Goal: Information Seeking & Learning: Learn about a topic

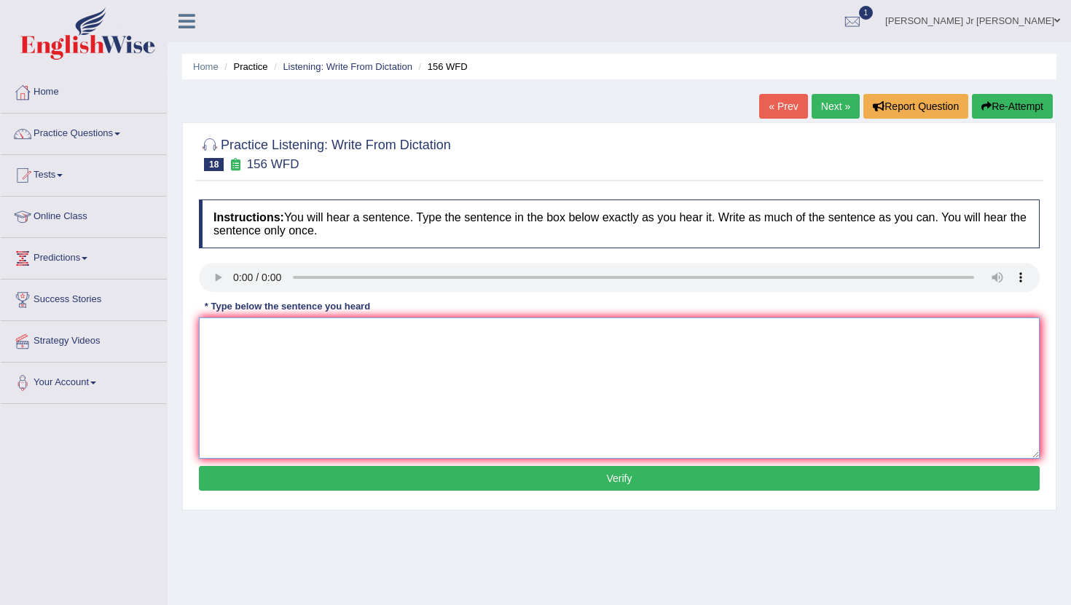
click at [288, 351] on textarea at bounding box center [619, 388] width 841 height 141
type textarea "All of your assignement are due by [DATE]."
click at [363, 477] on button "Verify" at bounding box center [619, 478] width 841 height 25
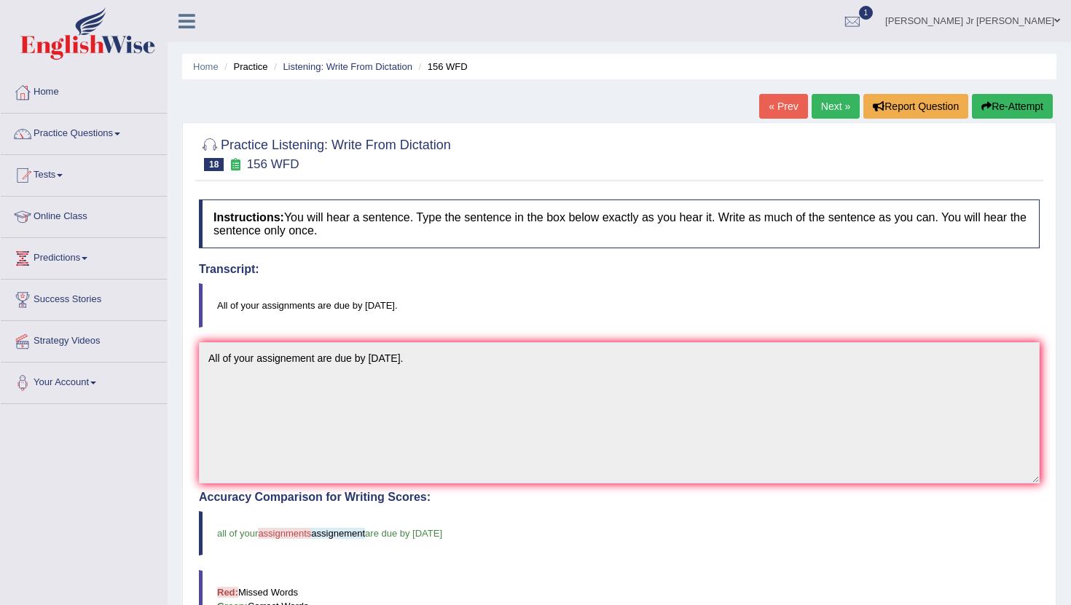
click at [830, 106] on link "Next »" at bounding box center [836, 106] width 48 height 25
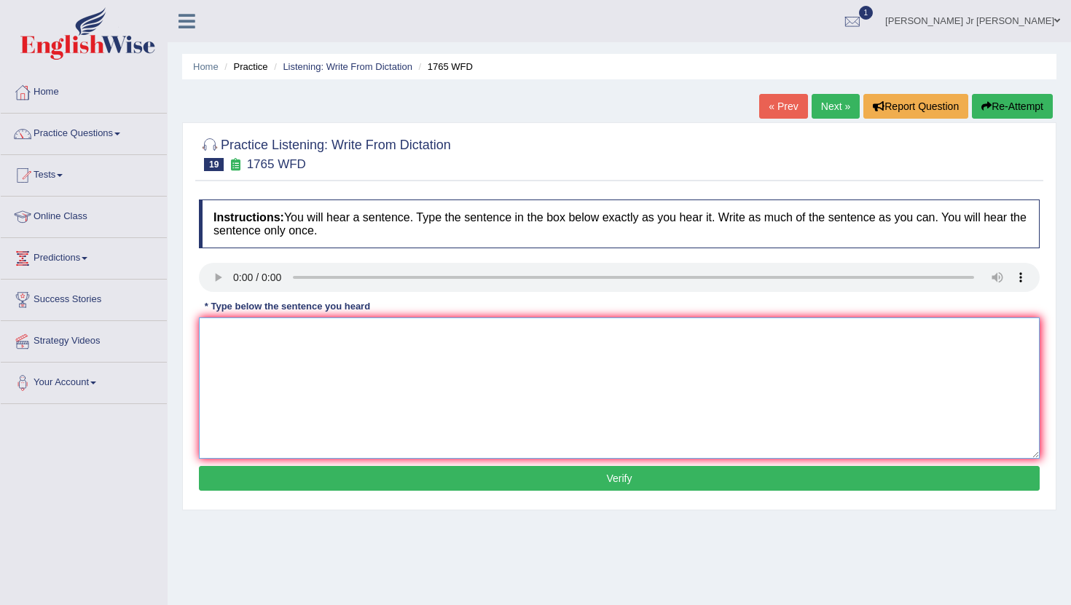
click at [233, 329] on textarea at bounding box center [619, 388] width 841 height 141
type textarea "Application form for sharing accommodation must be done by two months advance."
click at [284, 477] on button "Verify" at bounding box center [619, 478] width 841 height 25
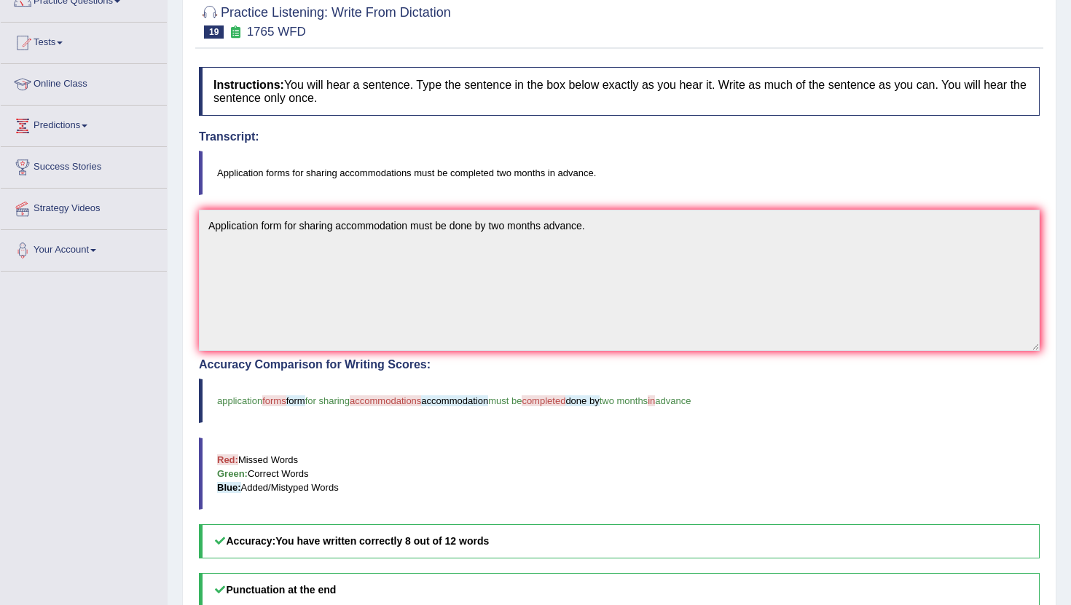
scroll to position [128, 0]
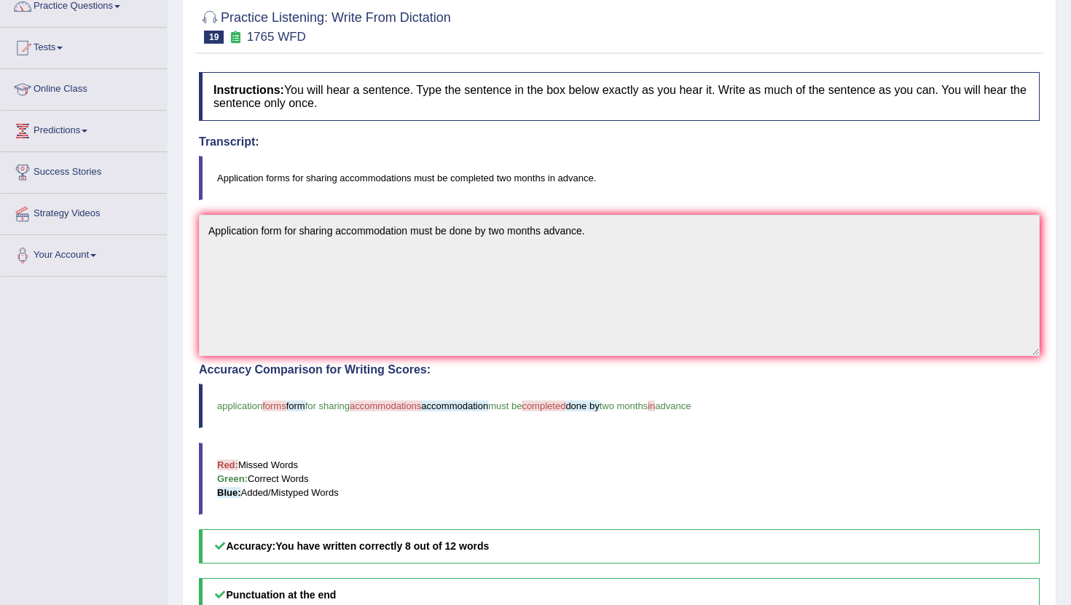
click at [655, 405] on span "in" at bounding box center [651, 406] width 7 height 11
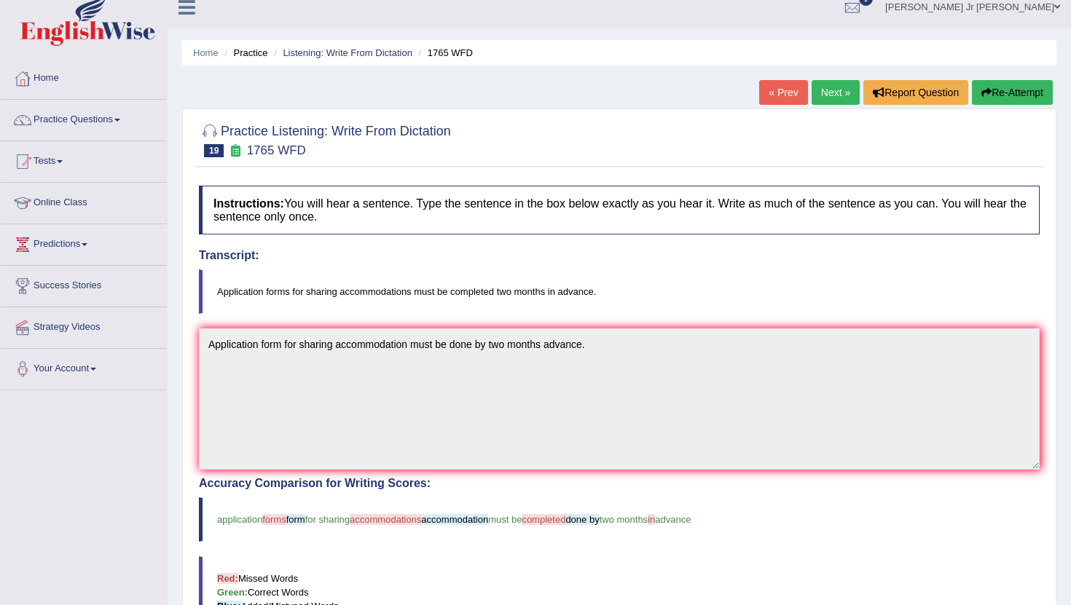
scroll to position [0, 0]
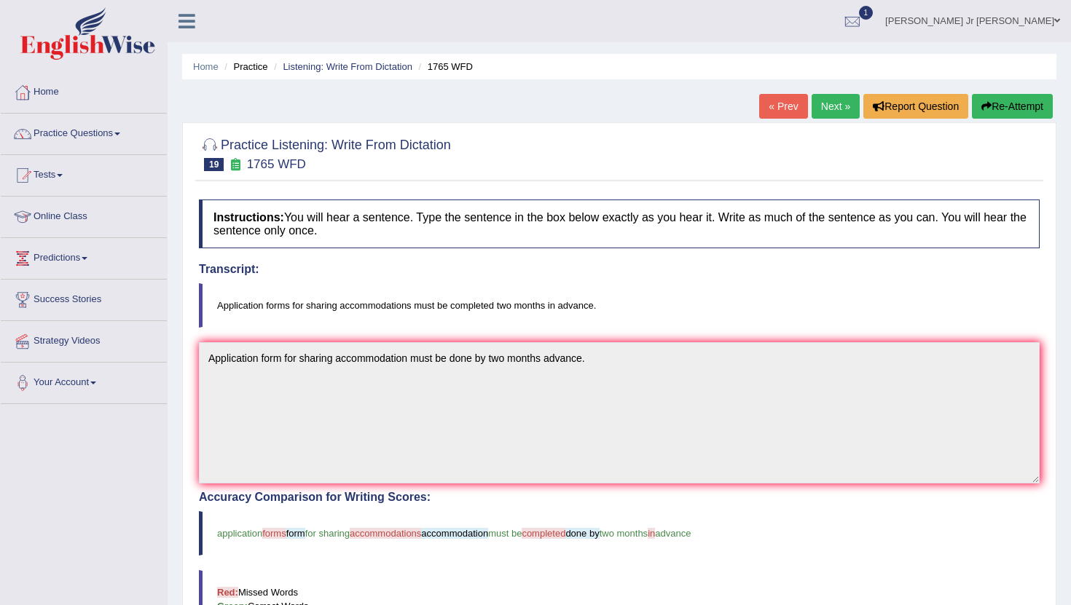
click at [818, 117] on link "Next »" at bounding box center [836, 106] width 48 height 25
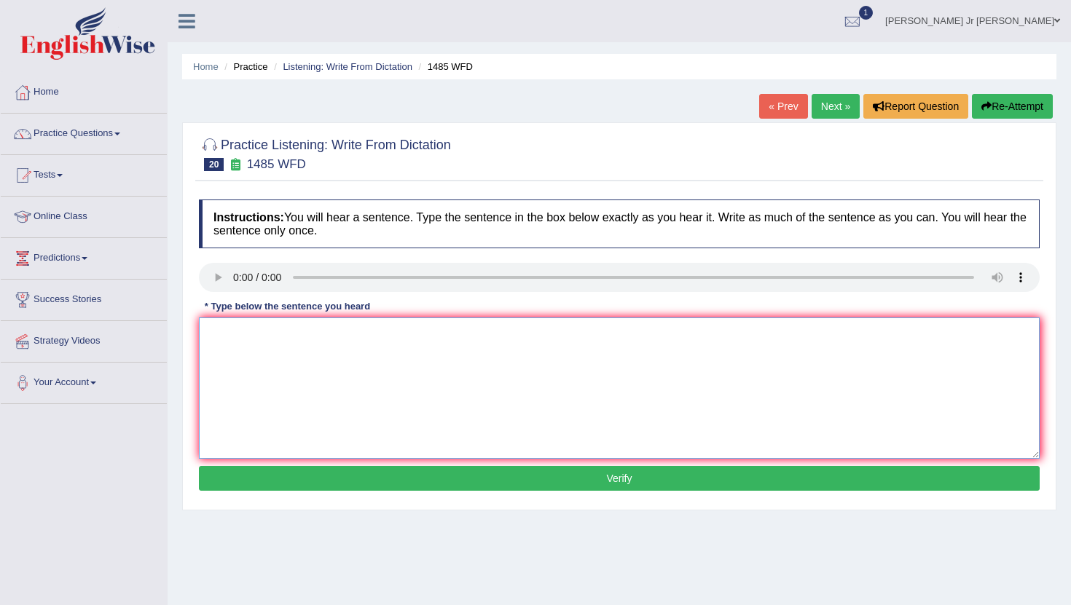
click at [231, 333] on textarea at bounding box center [619, 388] width 841 height 141
click at [283, 329] on textarea "Course work" at bounding box center [619, 388] width 841 height 141
type textarea "Course work get student a chances to exploit the subject."
click at [322, 474] on button "Verify" at bounding box center [619, 478] width 841 height 25
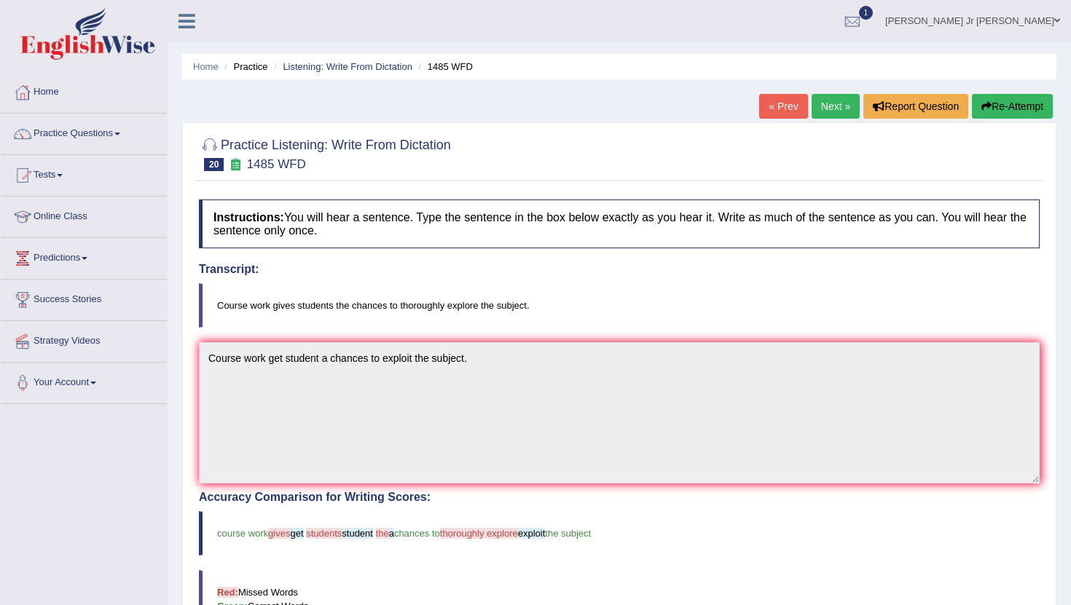
click at [820, 116] on link "Next »" at bounding box center [836, 106] width 48 height 25
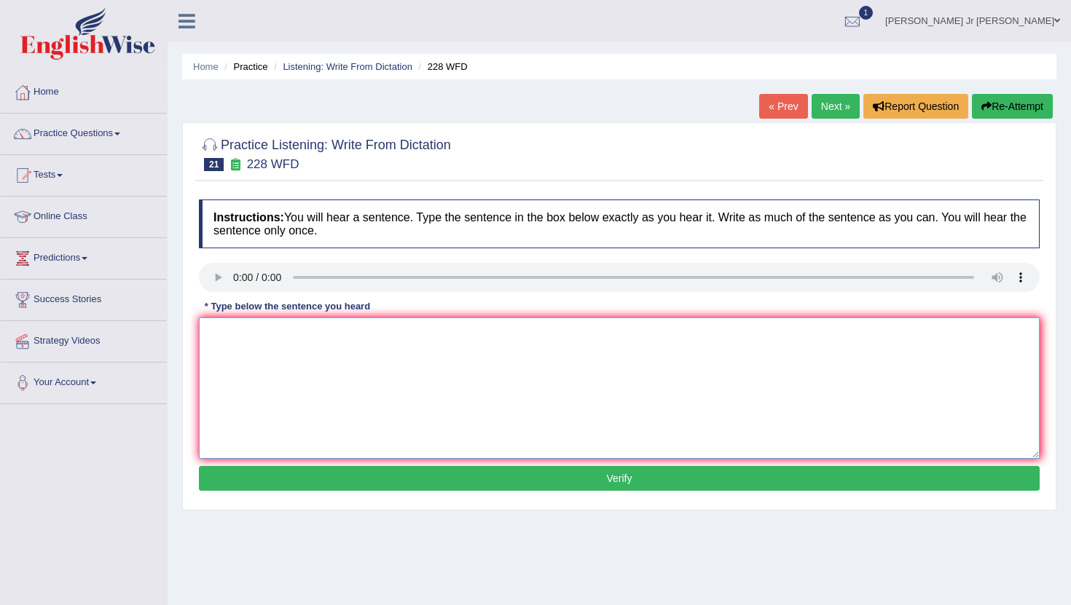
click at [233, 382] on textarea at bounding box center [619, 388] width 841 height 141
click at [388, 334] on textarea "Computer science has become popular degree course." at bounding box center [619, 388] width 841 height 141
type textarea "Computer science has become popular university degree course."
click at [474, 478] on button "Verify" at bounding box center [619, 478] width 841 height 25
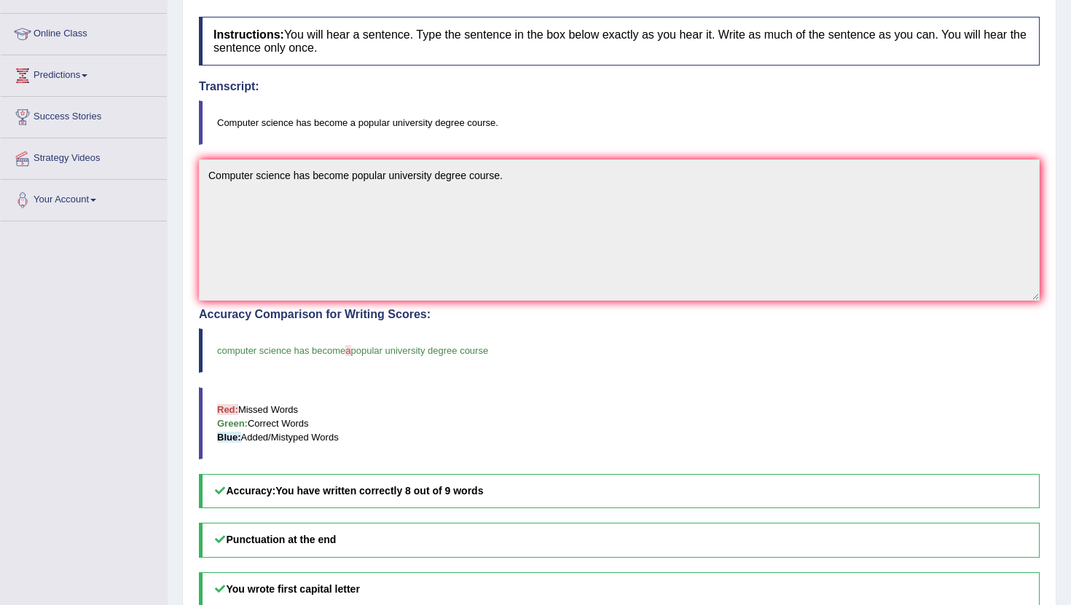
scroll to position [42, 0]
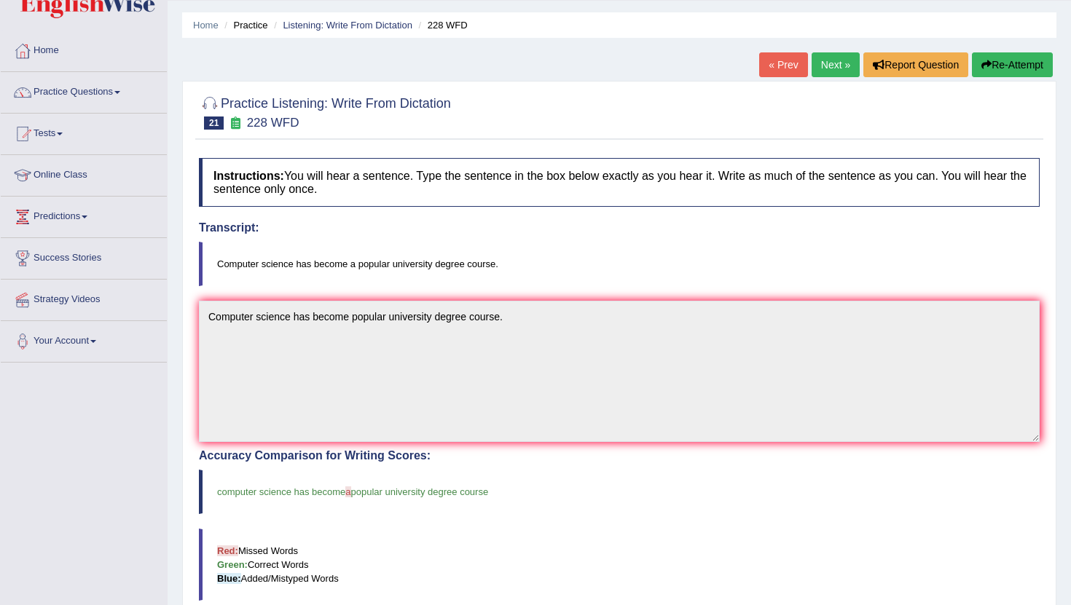
drag, startPoint x: 852, startPoint y: 128, endPoint x: 828, endPoint y: 68, distance: 63.7
click at [830, 69] on div "Home Practice Listening: Write From Dictation 228 WFD « Prev Next » Report Ques…" at bounding box center [619, 411] width 903 height 907
click at [828, 68] on link "Next »" at bounding box center [836, 64] width 48 height 25
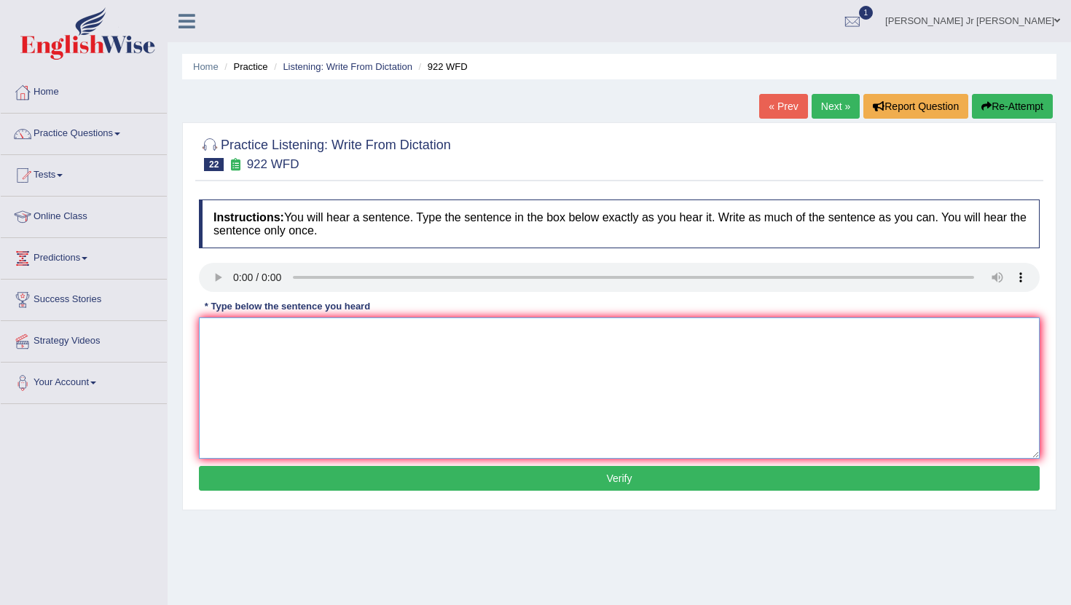
click at [259, 337] on textarea at bounding box center [619, 388] width 841 height 141
click at [329, 341] on textarea "The student attending" at bounding box center [619, 388] width 841 height 141
click at [230, 334] on textarea "The student attendee" at bounding box center [619, 388] width 841 height 141
click at [215, 333] on textarea "student attendee" at bounding box center [619, 388] width 841 height 141
click at [213, 333] on textarea "student attendee" at bounding box center [619, 388] width 841 height 141
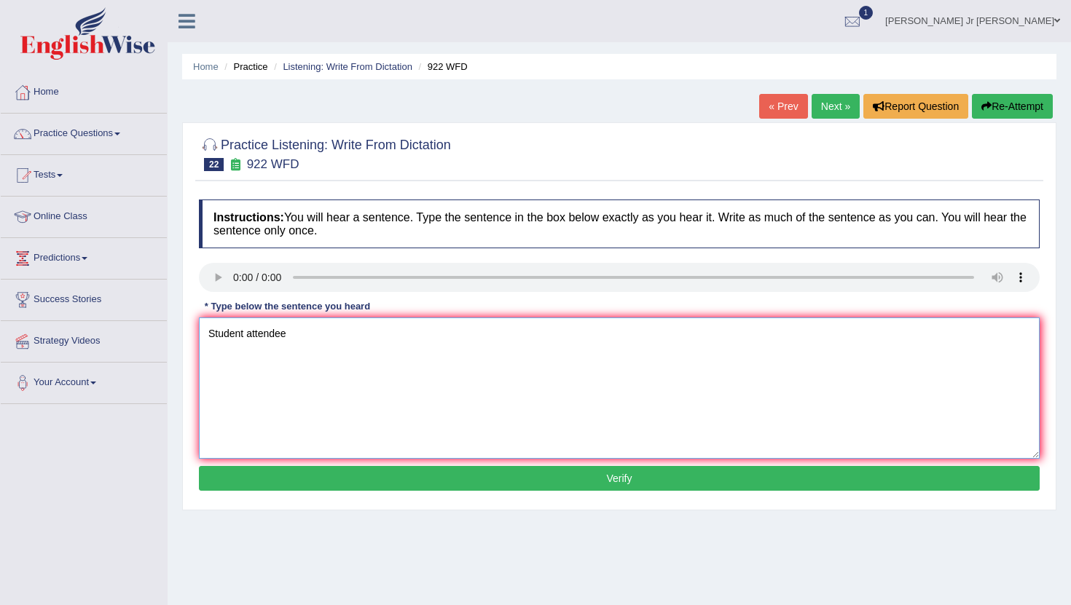
click at [291, 329] on textarea "Student attendee" at bounding box center [619, 388] width 841 height 141
click at [300, 338] on textarea "Student attendee" at bounding box center [619, 388] width 841 height 141
type textarea "Student attendee to attend conference must register first."
click at [329, 488] on button "Verify" at bounding box center [619, 478] width 841 height 25
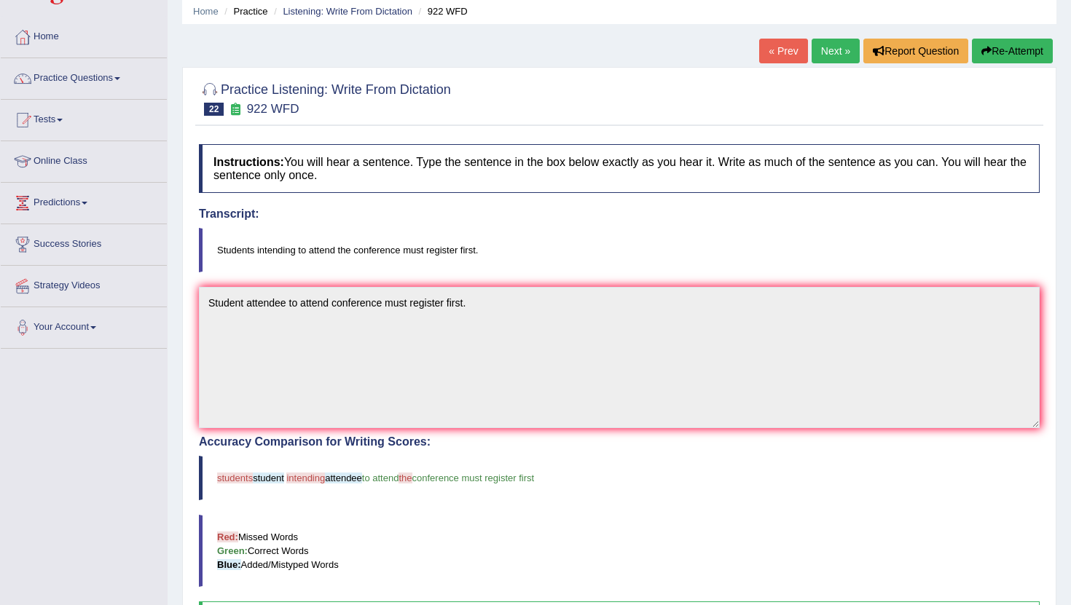
scroll to position [52, 0]
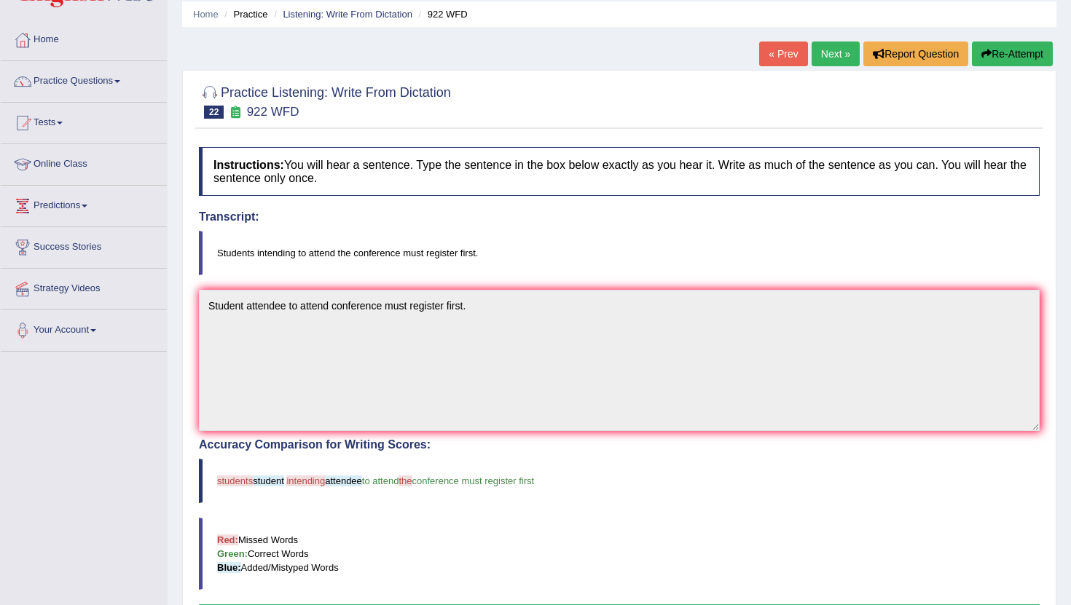
click at [834, 56] on link "Next »" at bounding box center [836, 54] width 48 height 25
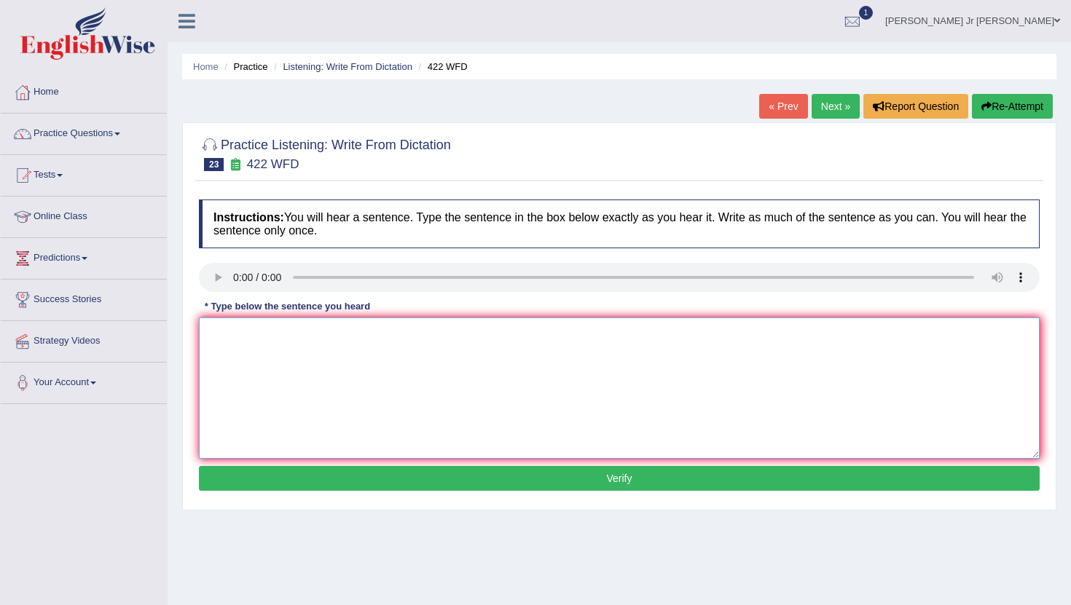
click at [240, 335] on textarea at bounding box center [619, 388] width 841 height 141
type textarea "The most important details in this argrument are missing."
click at [428, 477] on button "Verify" at bounding box center [619, 478] width 841 height 25
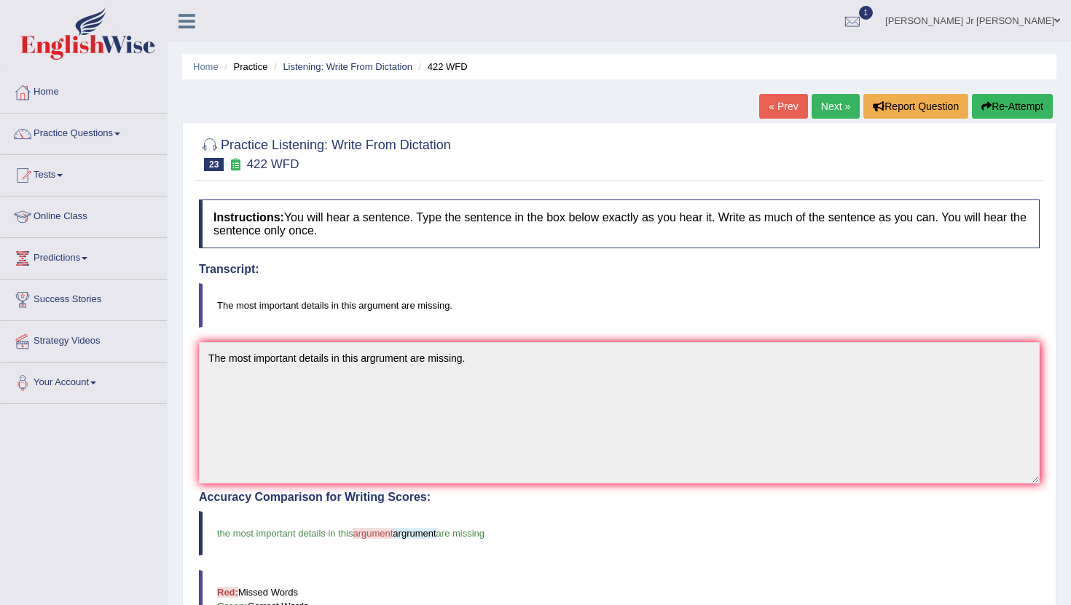
click at [833, 103] on link "Next »" at bounding box center [836, 106] width 48 height 25
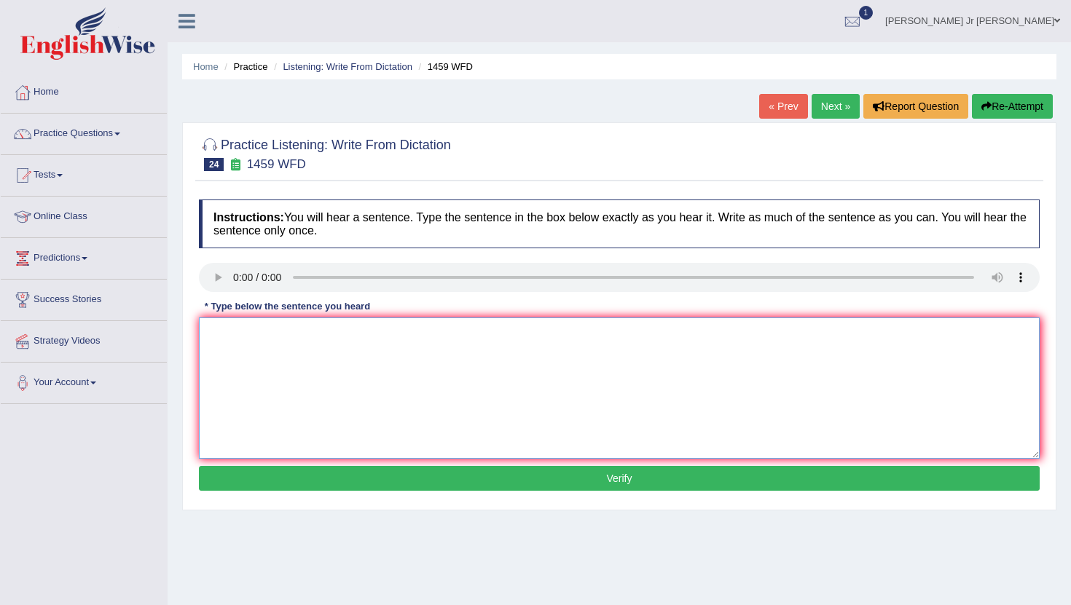
click at [222, 345] on textarea at bounding box center [619, 388] width 841 height 141
click at [244, 336] on textarea "All" at bounding box center [619, 388] width 841 height 141
click at [233, 334] on textarea "All" at bounding box center [619, 388] width 841 height 141
click at [344, 340] on textarea "All experiment and procedure outlined" at bounding box center [619, 388] width 841 height 141
click at [442, 340] on textarea "All experiment and procedure has been outlined" at bounding box center [619, 388] width 841 height 141
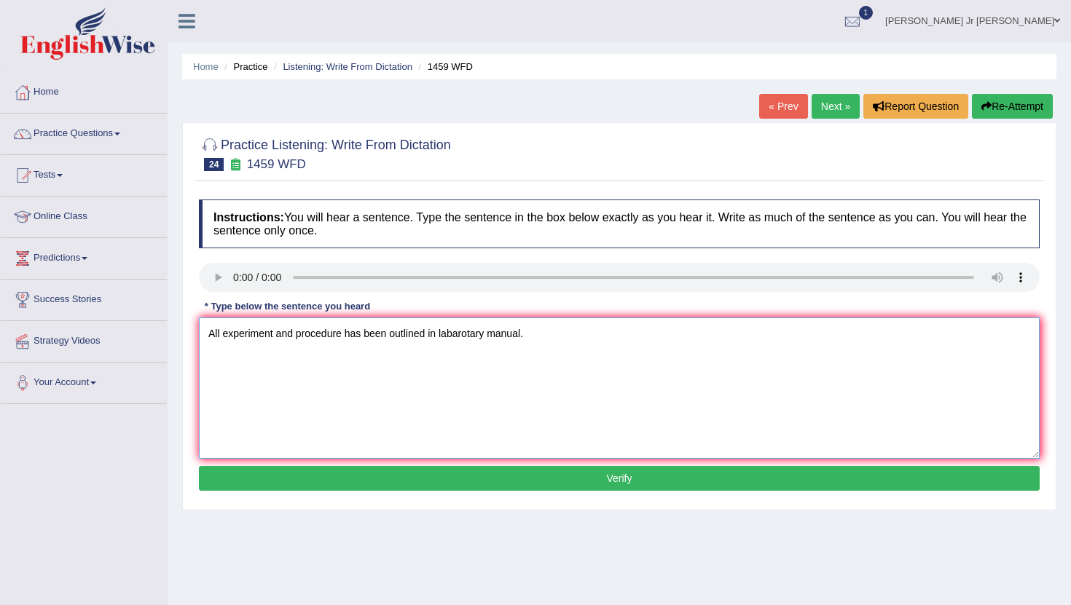
type textarea "All experiment and procedure has been outlined in labarotary manual."
click at [432, 474] on button "Verify" at bounding box center [619, 478] width 841 height 25
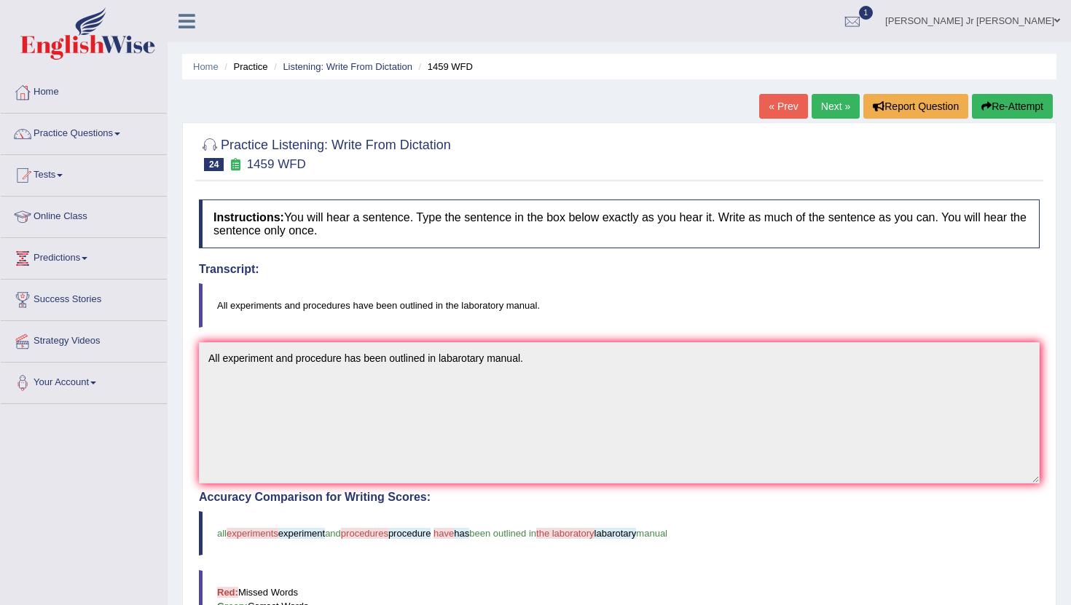
click at [819, 111] on link "Next »" at bounding box center [836, 106] width 48 height 25
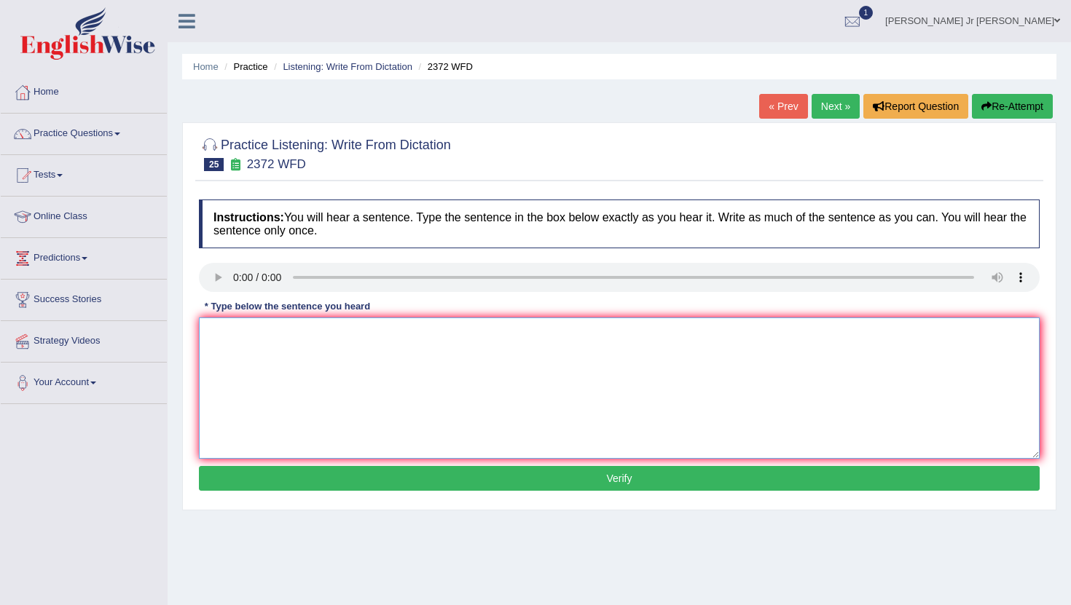
click at [229, 353] on textarea at bounding box center [619, 388] width 841 height 141
click at [227, 326] on textarea at bounding box center [619, 388] width 841 height 141
type textarea "We must hand our assignment by the end of semester."
click at [369, 487] on button "Verify" at bounding box center [619, 478] width 841 height 25
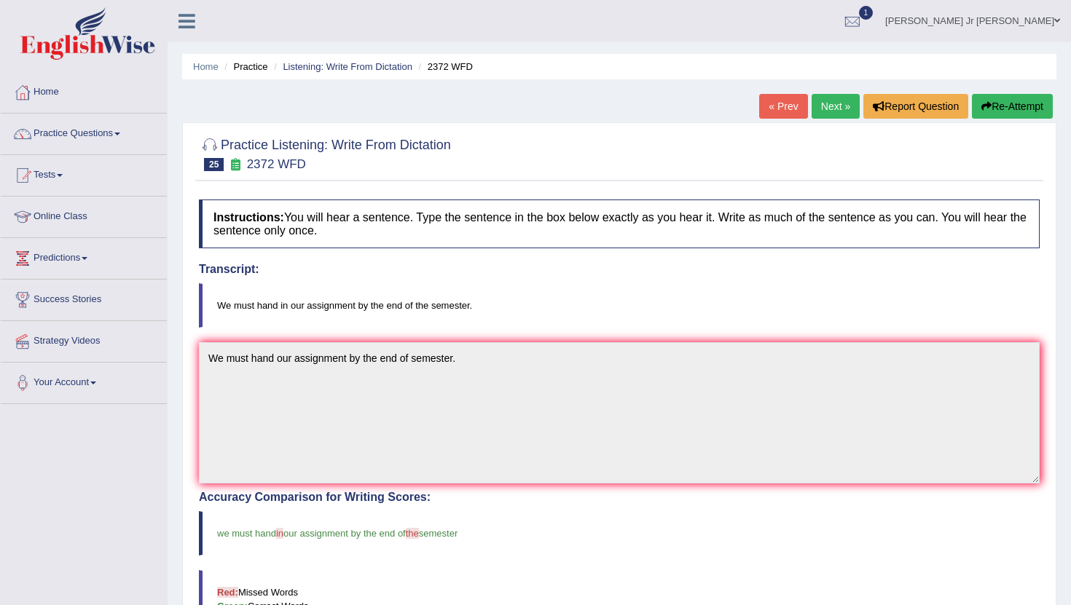
click at [812, 111] on link "Next »" at bounding box center [836, 106] width 48 height 25
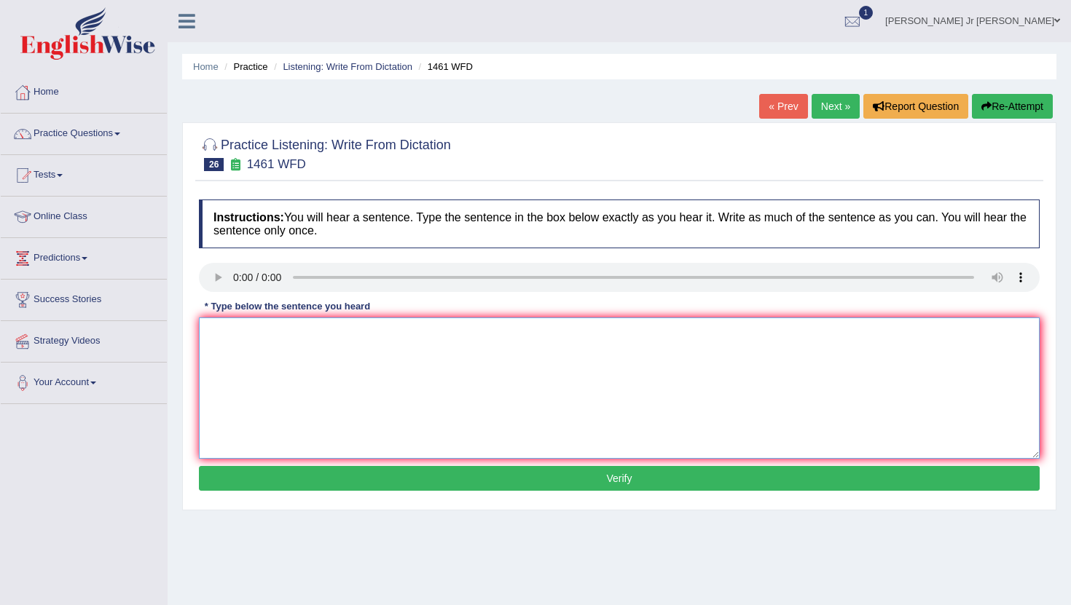
click at [322, 356] on textarea at bounding box center [619, 388] width 841 height 141
type textarea "My sister run a business about small toys."
click at [373, 472] on button "Verify" at bounding box center [619, 478] width 841 height 25
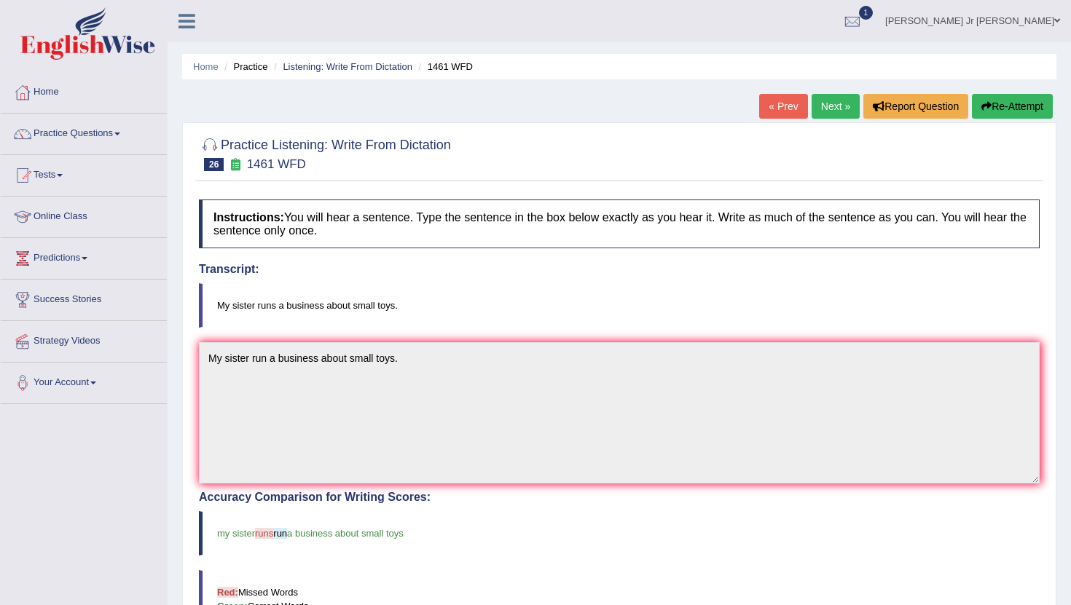
click at [828, 101] on link "Next »" at bounding box center [836, 106] width 48 height 25
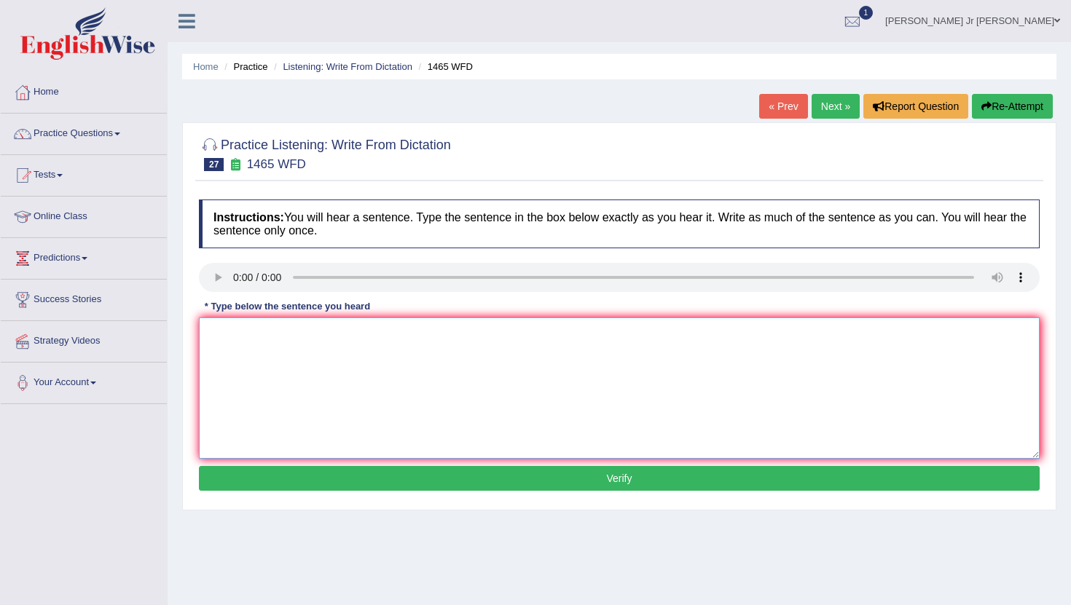
click at [262, 357] on textarea at bounding box center [619, 388] width 841 height 141
type textarea "You can find the complete form in the website."
click at [345, 465] on div "Instructions: You will hear a sentence. Type the sentence in the box below exac…" at bounding box center [619, 347] width 848 height 310
click at [346, 483] on button "Verify" at bounding box center [619, 478] width 841 height 25
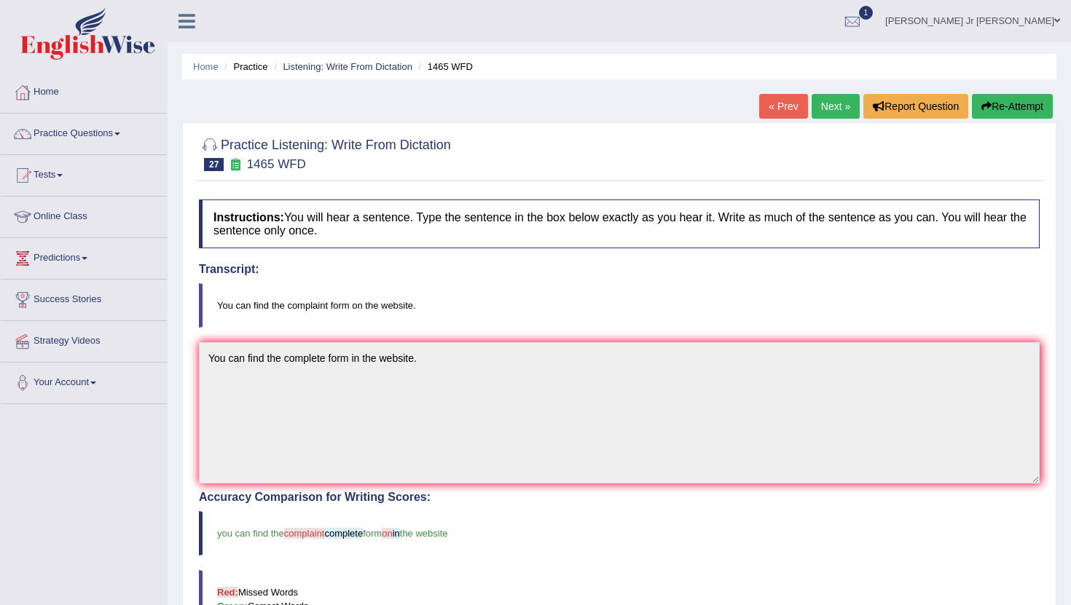
click at [838, 110] on link "Next »" at bounding box center [836, 106] width 48 height 25
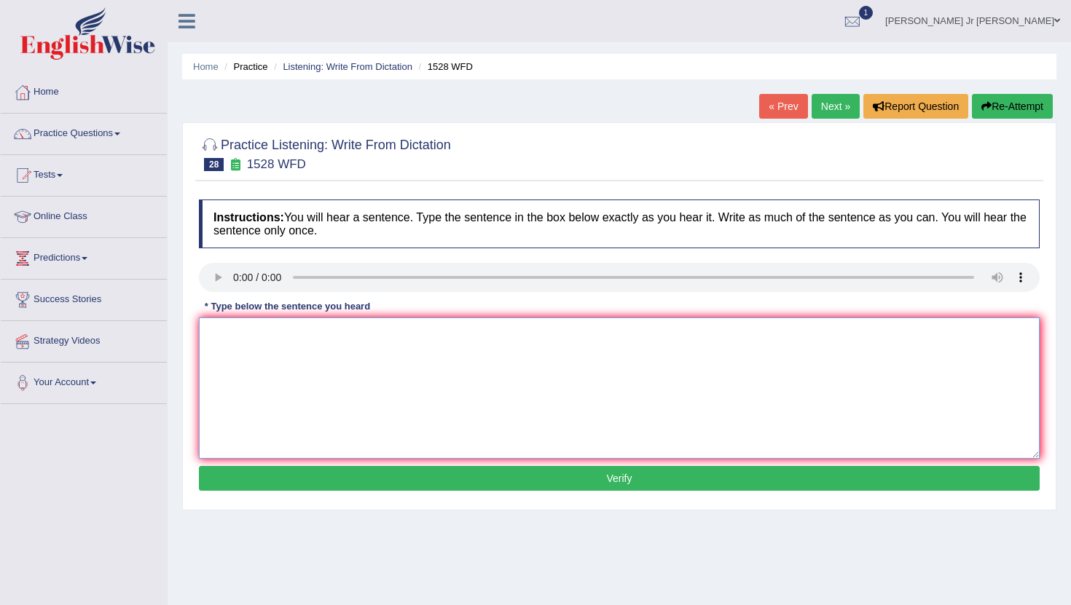
click at [233, 331] on textarea at bounding box center [619, 388] width 841 height 141
type textarea "e"
type textarea "w"
click at [243, 336] on textarea "We are introducing" at bounding box center [619, 388] width 841 height 141
click at [280, 334] on textarea "We are looking introducing" at bounding box center [619, 388] width 841 height 141
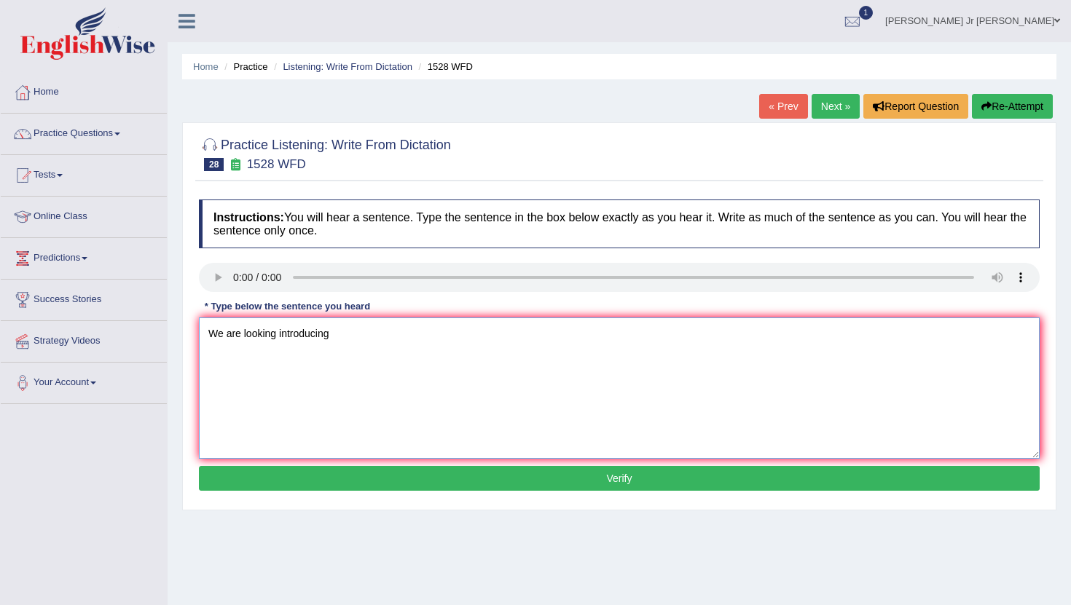
click at [279, 334] on textarea "We are looking introducing" at bounding box center [619, 388] width 841 height 141
click at [362, 337] on textarea "We are looking and introducing" at bounding box center [619, 388] width 841 height 141
type textarea "We are looking and introducing new method for both practical and engaging."
click at [442, 482] on button "Verify" at bounding box center [619, 478] width 841 height 25
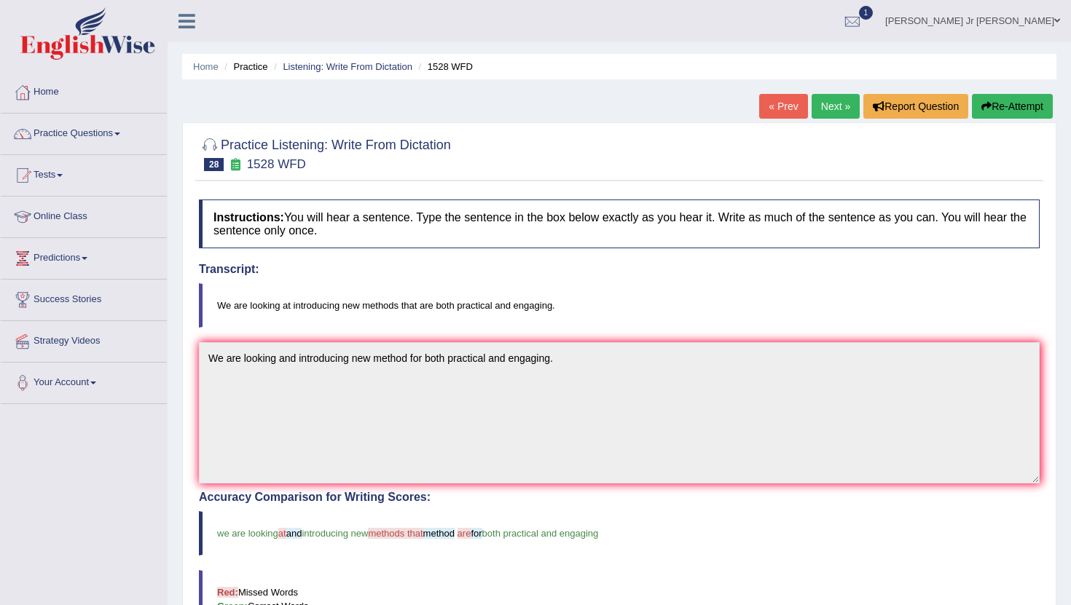
click at [813, 105] on link "Next »" at bounding box center [836, 106] width 48 height 25
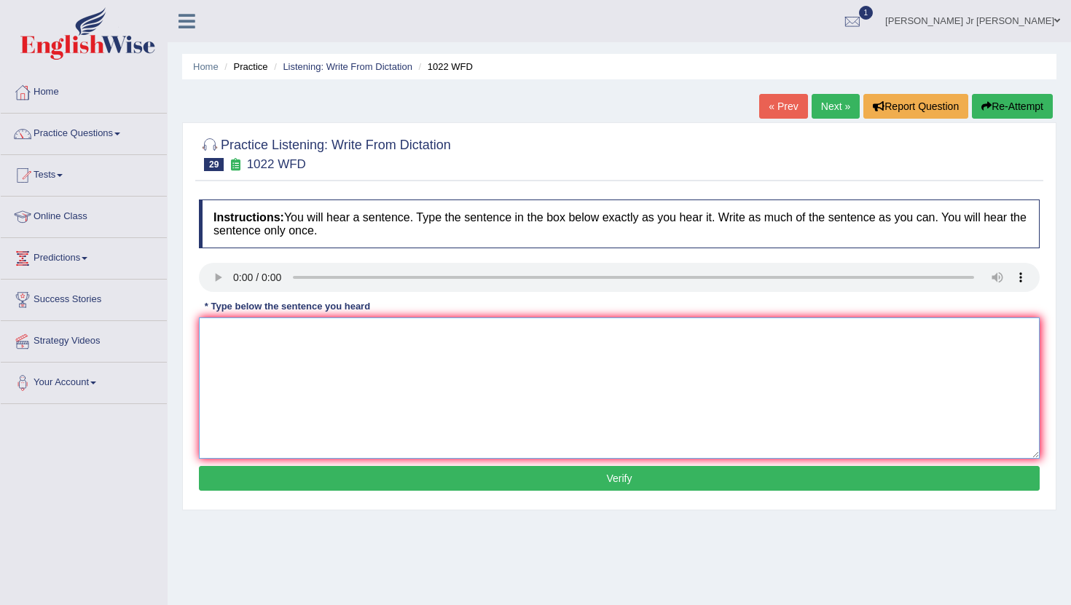
click at [235, 337] on textarea at bounding box center [619, 388] width 841 height 141
click at [307, 334] on textarea "Mathematics provide the foundation" at bounding box center [619, 388] width 841 height 141
click at [305, 334] on textarea "Mathematics provide the foundation" at bounding box center [619, 388] width 841 height 141
click at [417, 334] on textarea "Mathematics provide provides the foundation" at bounding box center [619, 388] width 841 height 141
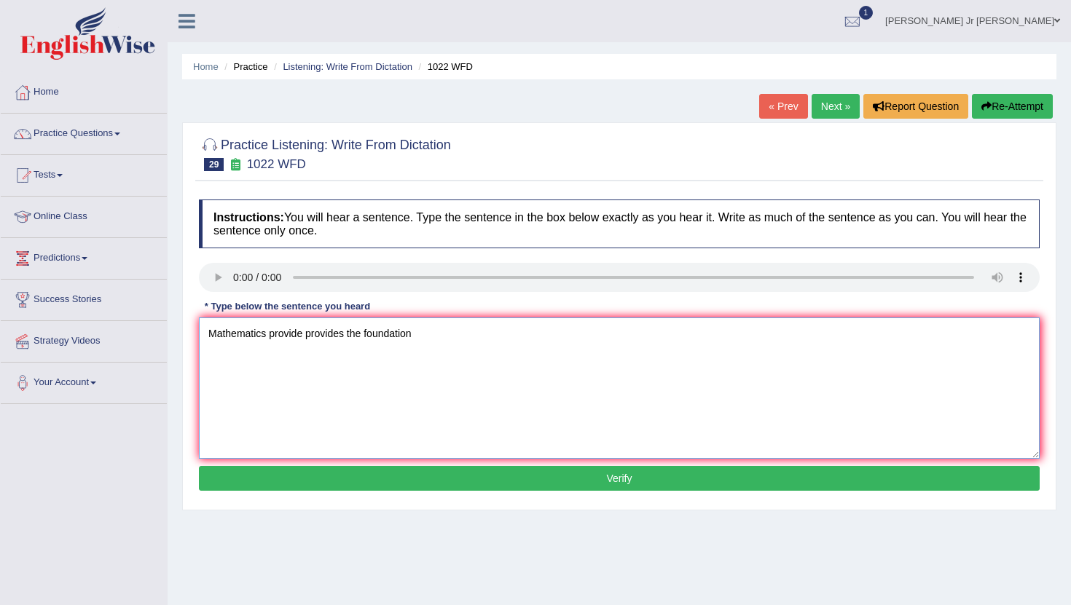
click at [417, 334] on textarea "Mathematics provide provides the foundation" at bounding box center [619, 388] width 841 height 141
type textarea "Mathematics provide provides the foundation for understanding and analysing dat…"
click at [492, 477] on button "Verify" at bounding box center [619, 478] width 841 height 25
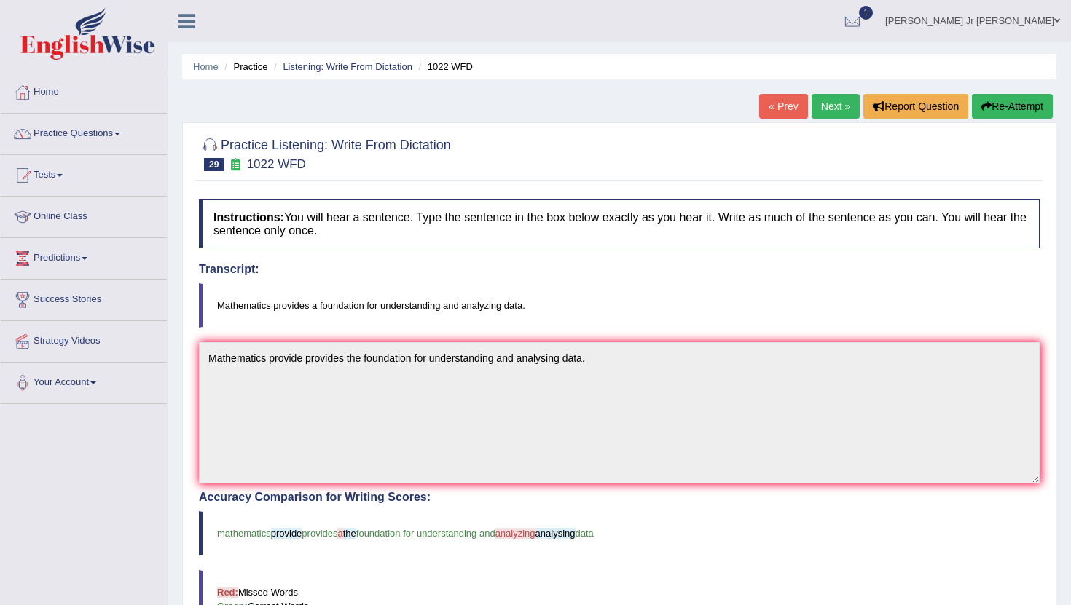
click at [821, 117] on link "Next »" at bounding box center [836, 106] width 48 height 25
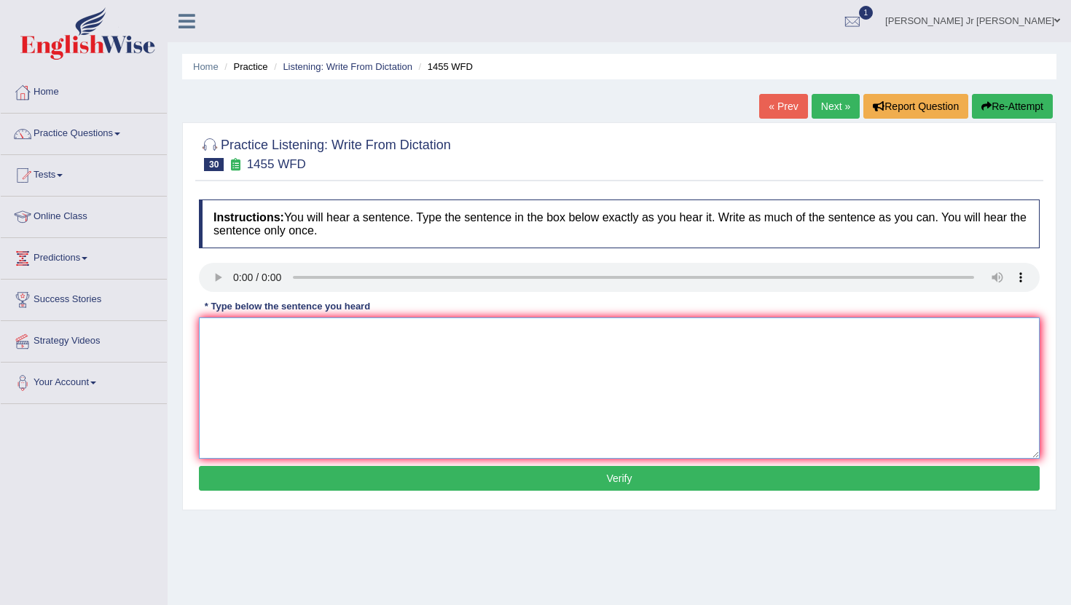
click at [260, 361] on textarea at bounding box center [619, 388] width 841 height 141
type textarea "You must wear a hard hat in the construction site."
click at [393, 491] on button "Verify" at bounding box center [619, 478] width 841 height 25
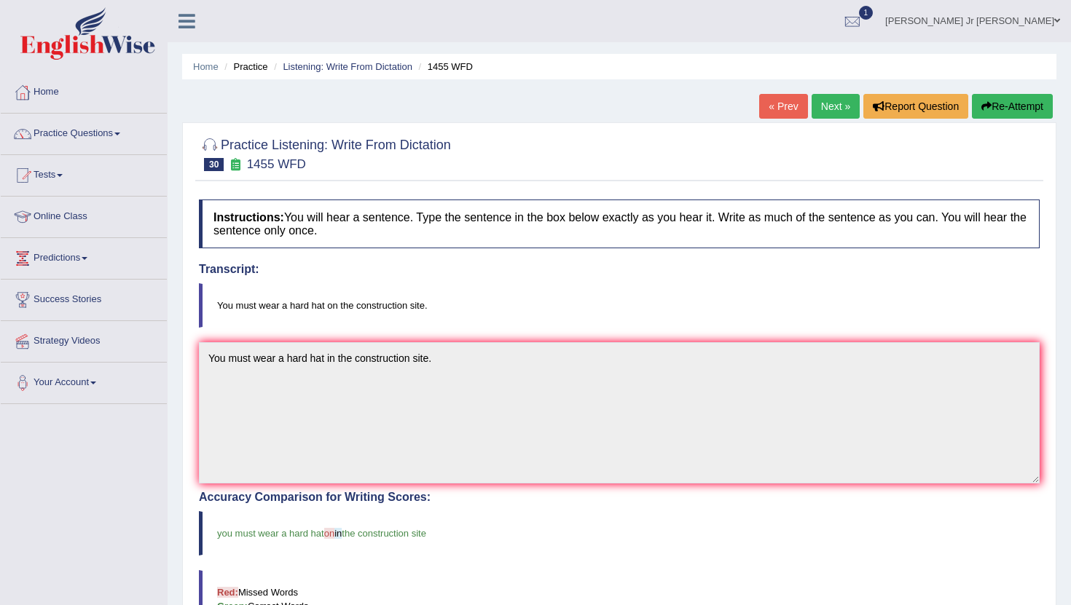
click at [822, 103] on link "Next »" at bounding box center [836, 106] width 48 height 25
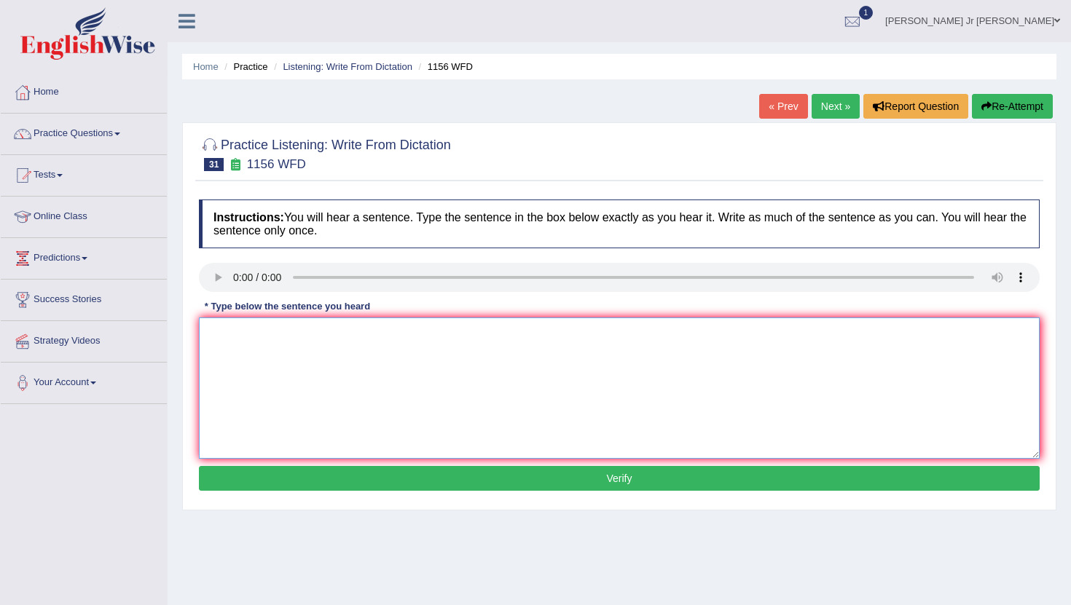
click at [238, 334] on textarea at bounding box center [619, 388] width 841 height 141
click at [296, 348] on textarea "Chemical" at bounding box center [619, 388] width 841 height 141
click at [539, 336] on textarea "Chemical reactions reaction occurs occur when subtances combined or changed." at bounding box center [619, 388] width 841 height 141
click at [526, 333] on textarea "Chemical reactions reaction occurs occur when subtances combined or change chan…" at bounding box center [619, 388] width 841 height 141
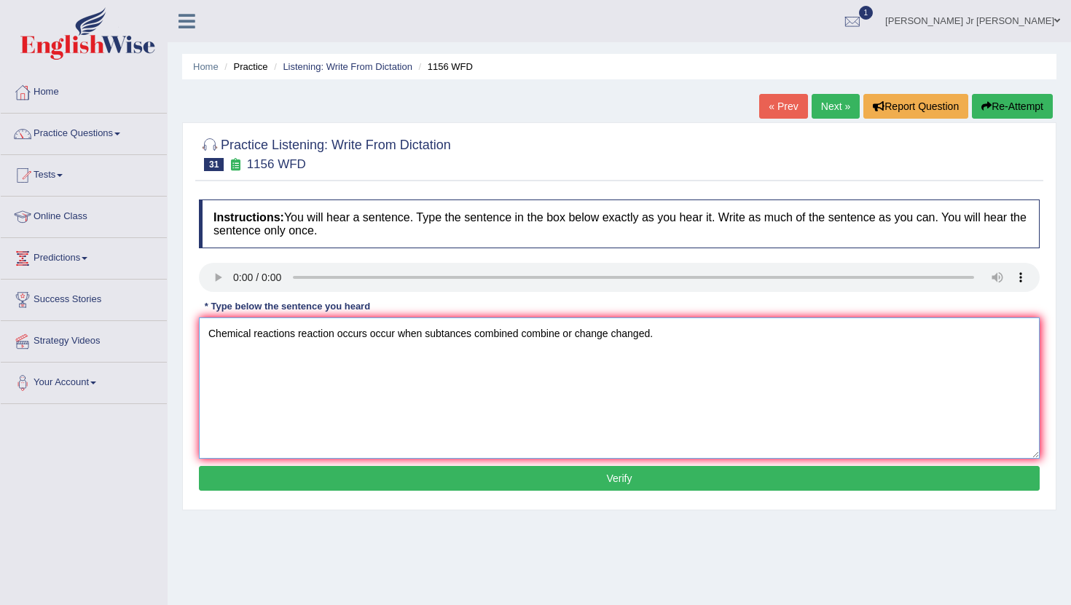
type textarea "Chemical reactions reaction occurs occur when subtances combined combine or cha…"
click at [613, 480] on button "Verify" at bounding box center [619, 478] width 841 height 25
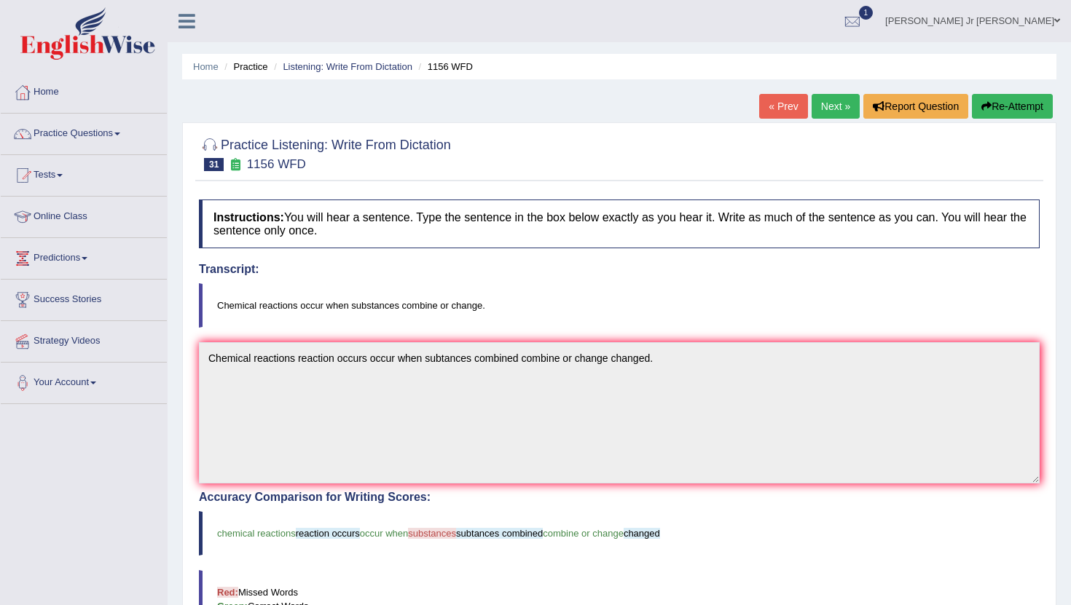
click at [981, 109] on icon "button" at bounding box center [986, 106] width 10 height 10
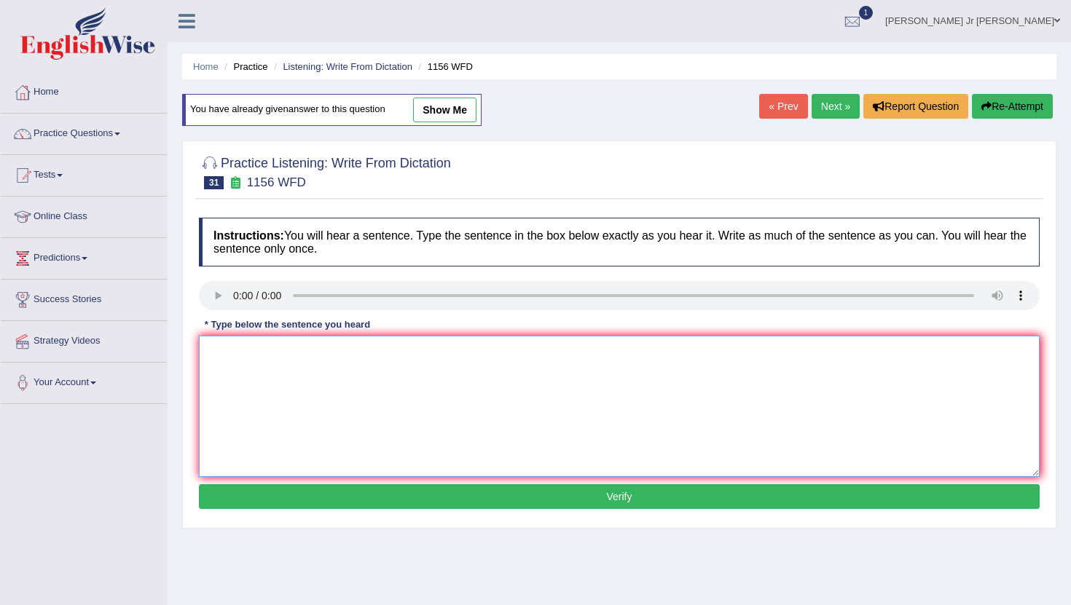
click at [354, 378] on textarea at bounding box center [619, 406] width 841 height 141
type textarea "Chemical reactions' occurs occur when substances combine or change."
click at [446, 496] on button "Verify" at bounding box center [619, 497] width 841 height 25
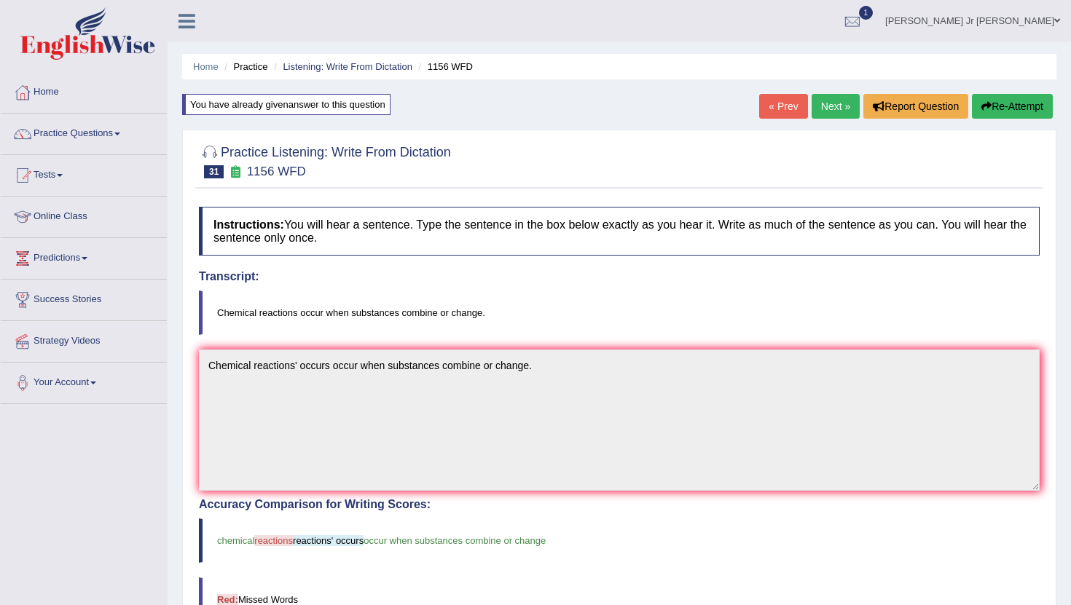
click at [998, 99] on button "Re-Attempt" at bounding box center [1012, 106] width 81 height 25
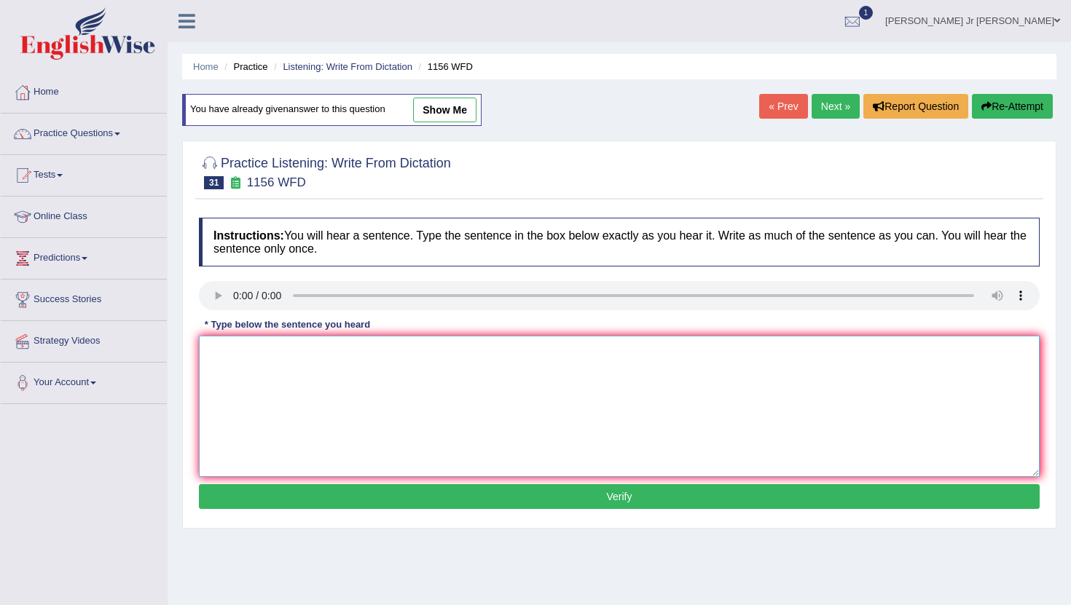
click at [375, 389] on textarea at bounding box center [619, 406] width 841 height 141
type textarea "Chemical reaction occur when substances combine or change."
click at [440, 500] on button "Verify" at bounding box center [619, 497] width 841 height 25
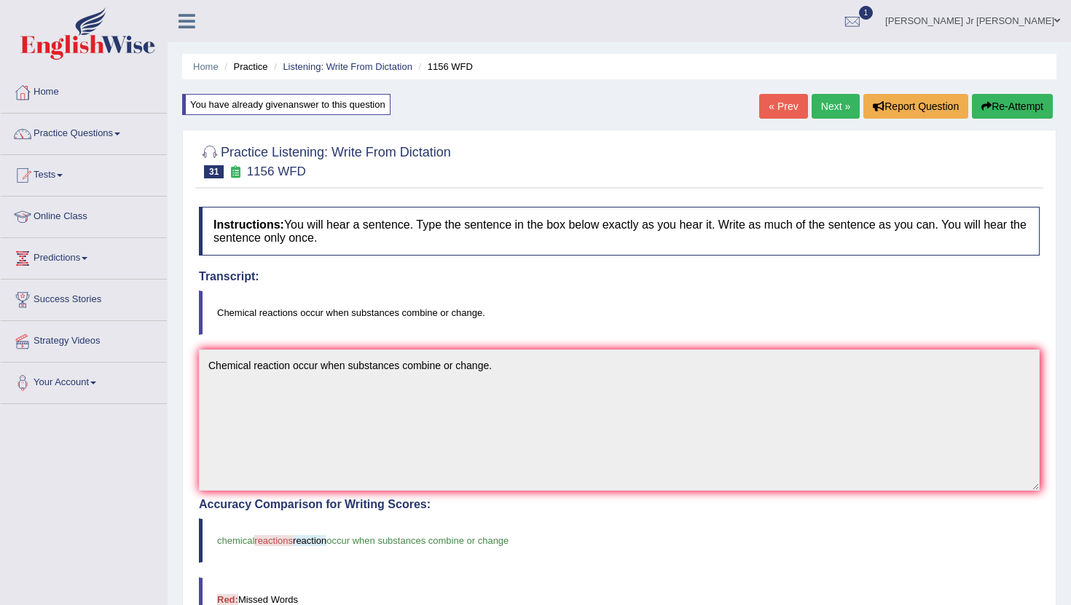
click at [997, 103] on button "Re-Attempt" at bounding box center [1012, 106] width 81 height 25
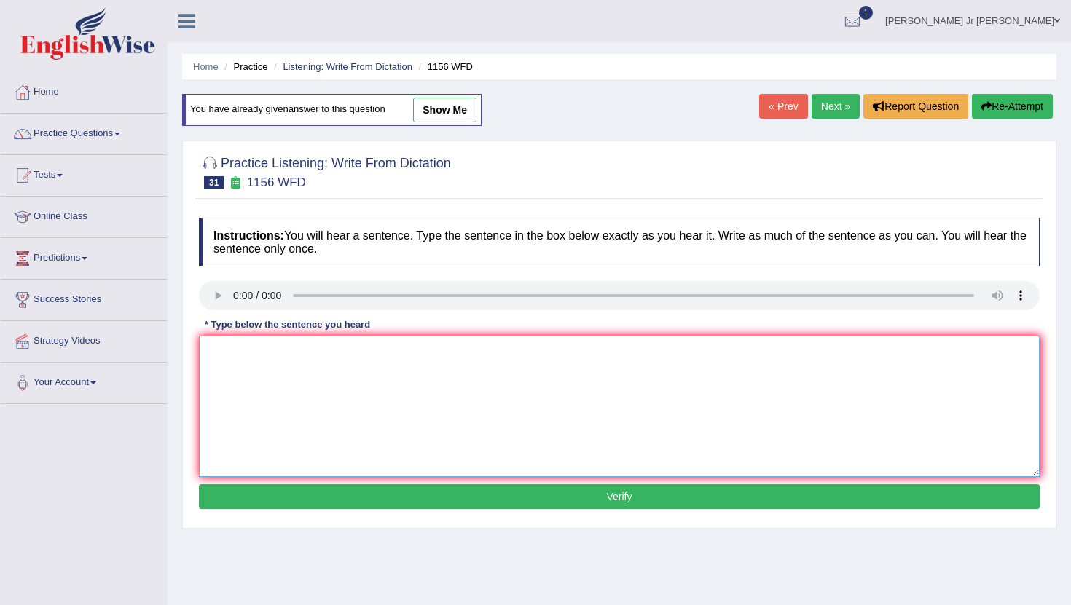
click at [524, 387] on textarea at bounding box center [619, 406] width 841 height 141
type textarea "Chemical reactions occur when substances combine or change."
click at [576, 501] on button "Verify" at bounding box center [619, 497] width 841 height 25
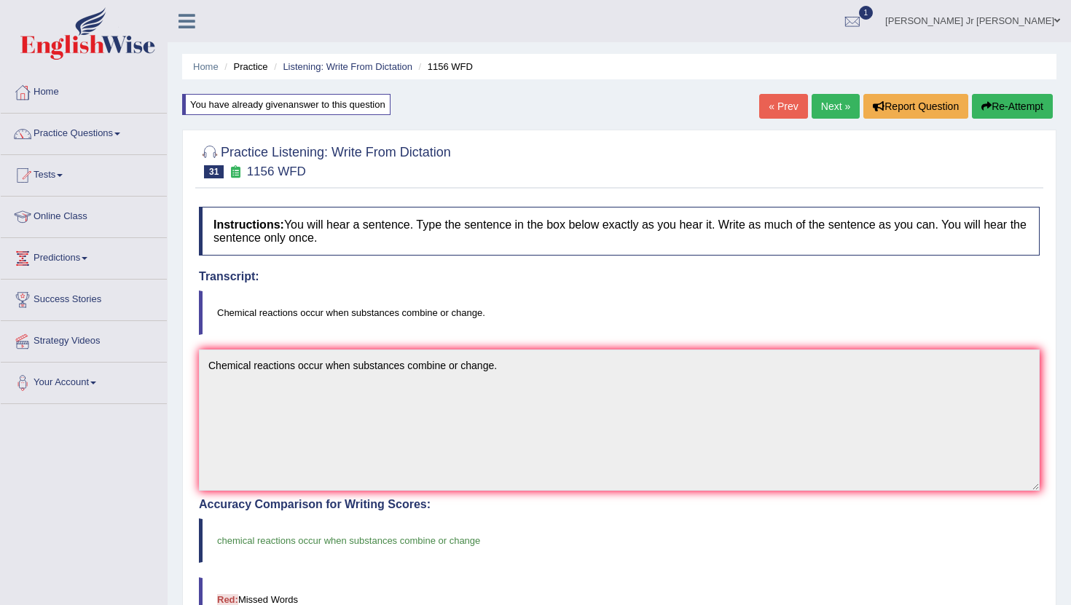
click at [1022, 85] on div "Home Practice Listening: Write From Dictation 1156 WFD You have already given a…" at bounding box center [619, 457] width 903 height 914
click at [1020, 106] on button "Re-Attempt" at bounding box center [1012, 106] width 81 height 25
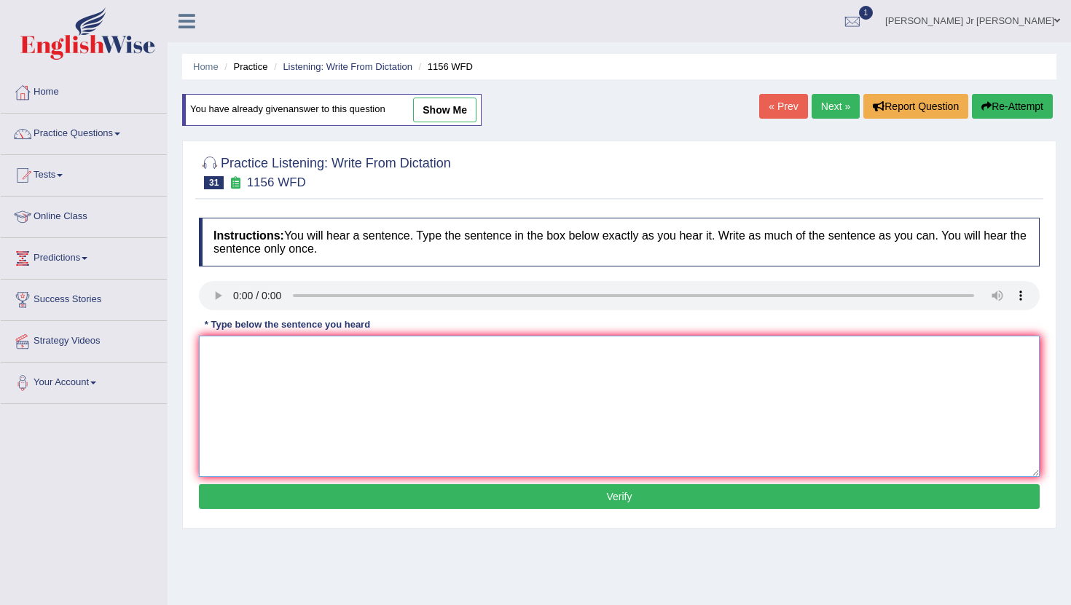
click at [478, 417] on textarea at bounding box center [619, 406] width 841 height 141
type textarea "Chemical reactions occur when substances change or combine."
click at [527, 502] on button "Verify" at bounding box center [619, 497] width 841 height 25
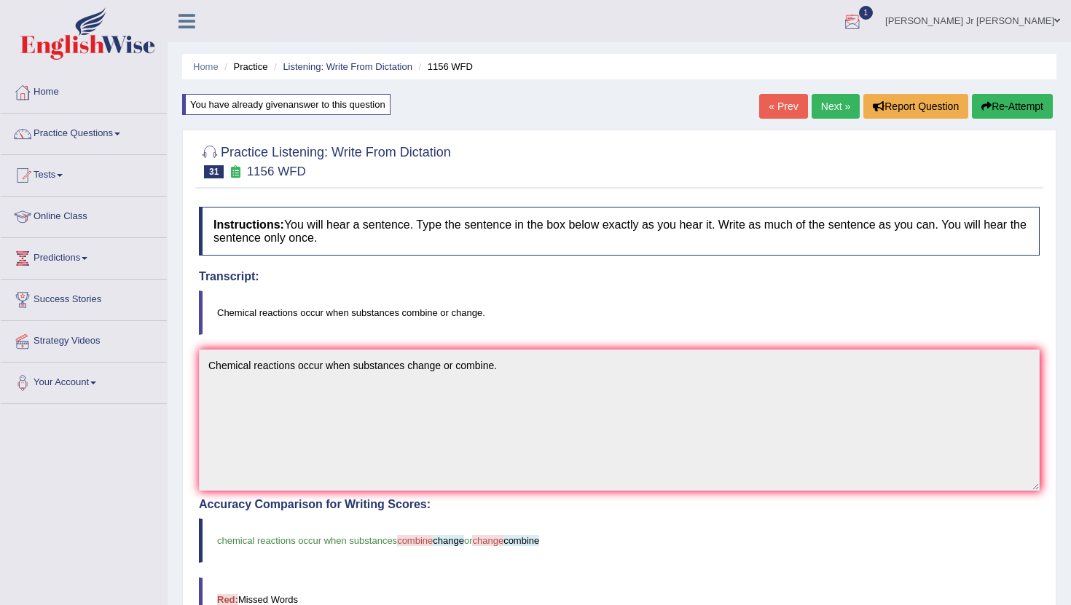
click at [863, 23] on div at bounding box center [853, 22] width 22 height 22
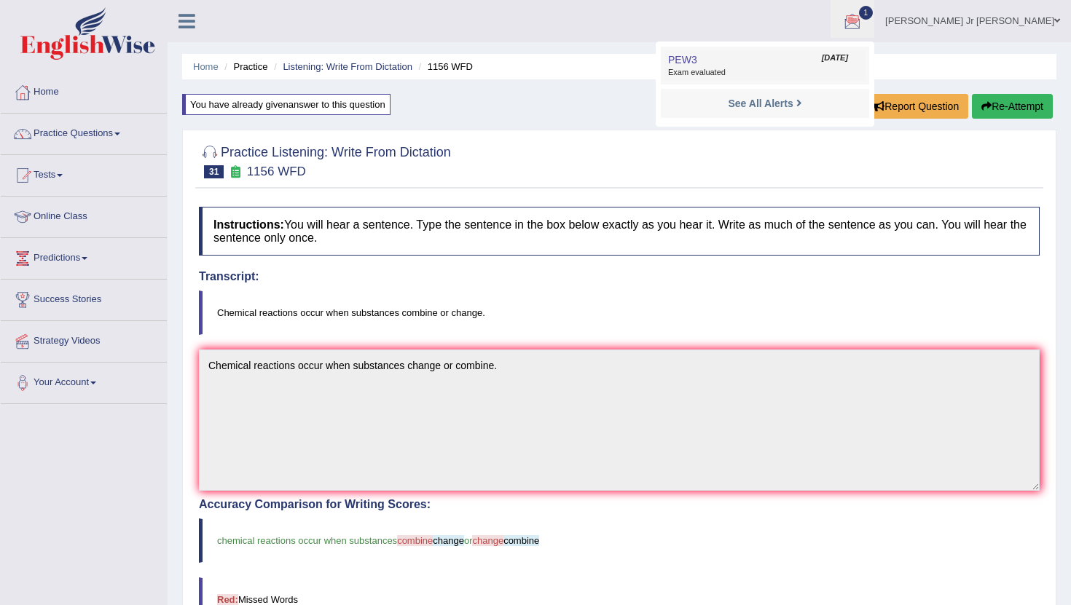
click at [801, 63] on link "PEW3 Oct 3, 2025 Exam evaluated" at bounding box center [764, 65] width 201 height 31
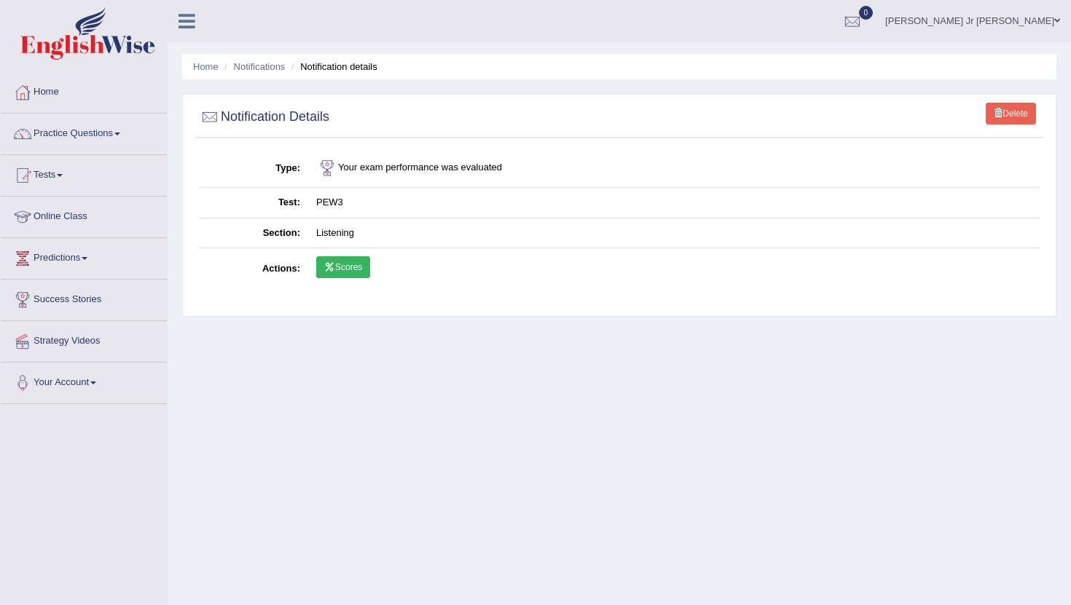
click at [352, 267] on link "Scores" at bounding box center [343, 267] width 54 height 22
click at [91, 140] on link "Practice Questions" at bounding box center [84, 132] width 166 height 36
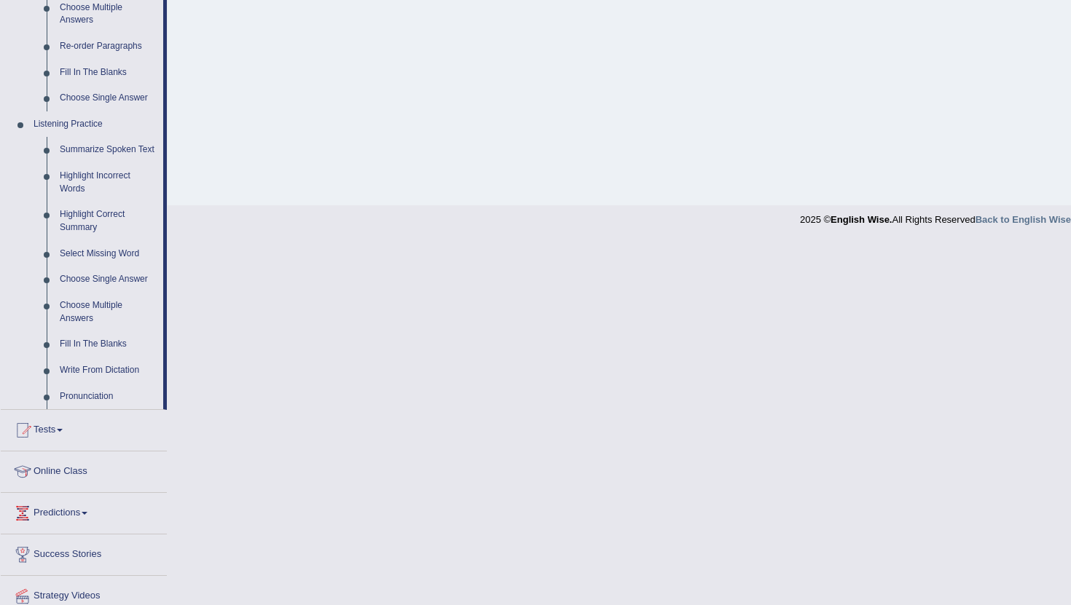
scroll to position [524, 0]
click at [118, 383] on link "Write From Dictation" at bounding box center [108, 370] width 110 height 26
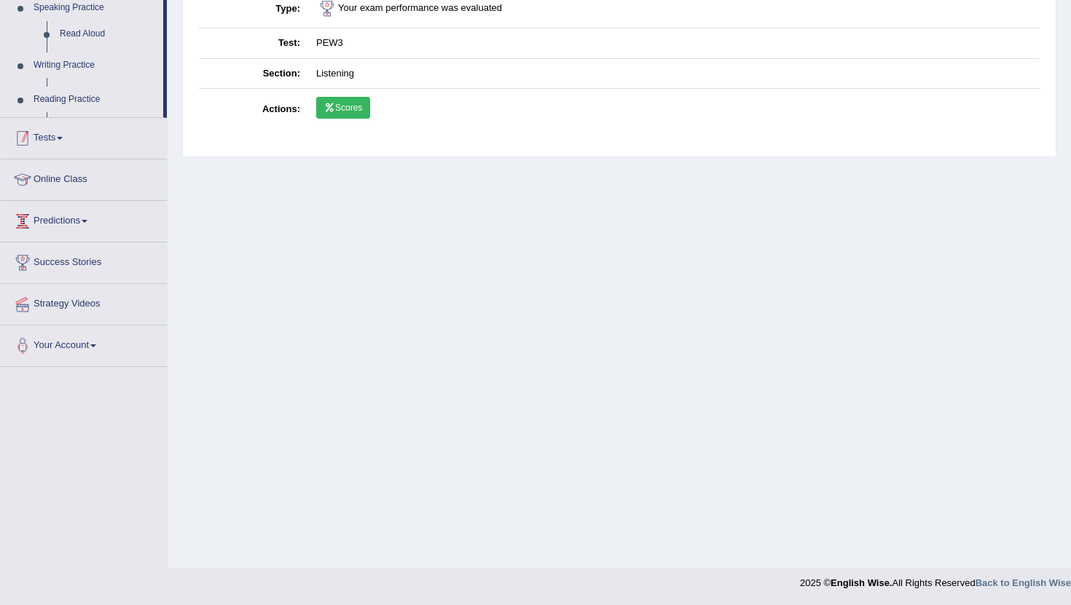
scroll to position [160, 0]
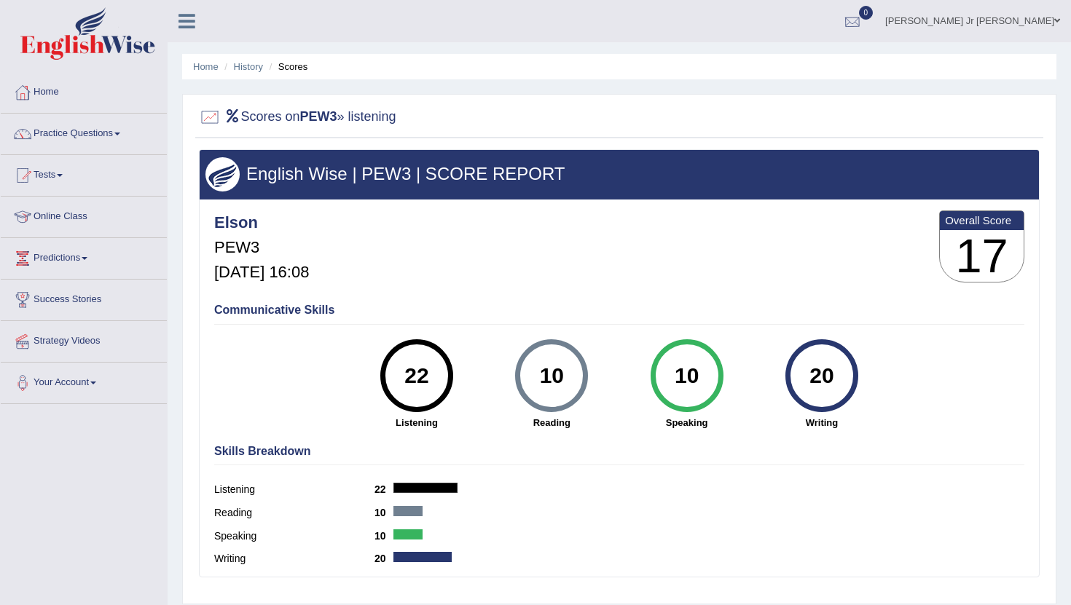
click at [863, 23] on div at bounding box center [853, 22] width 22 height 22
click at [802, 60] on icon at bounding box center [799, 60] width 6 height 11
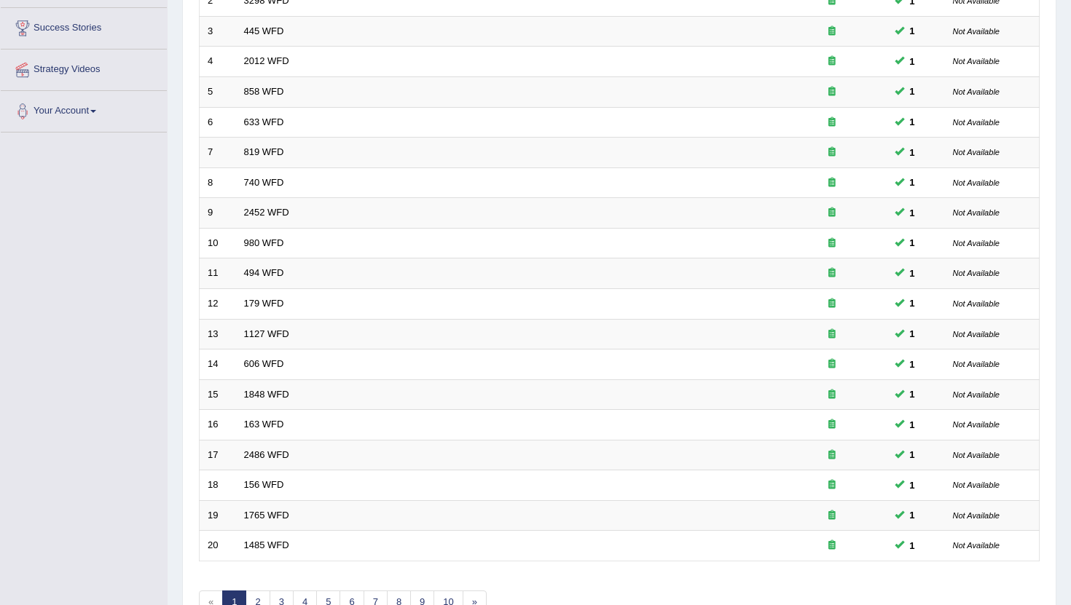
scroll to position [359, 0]
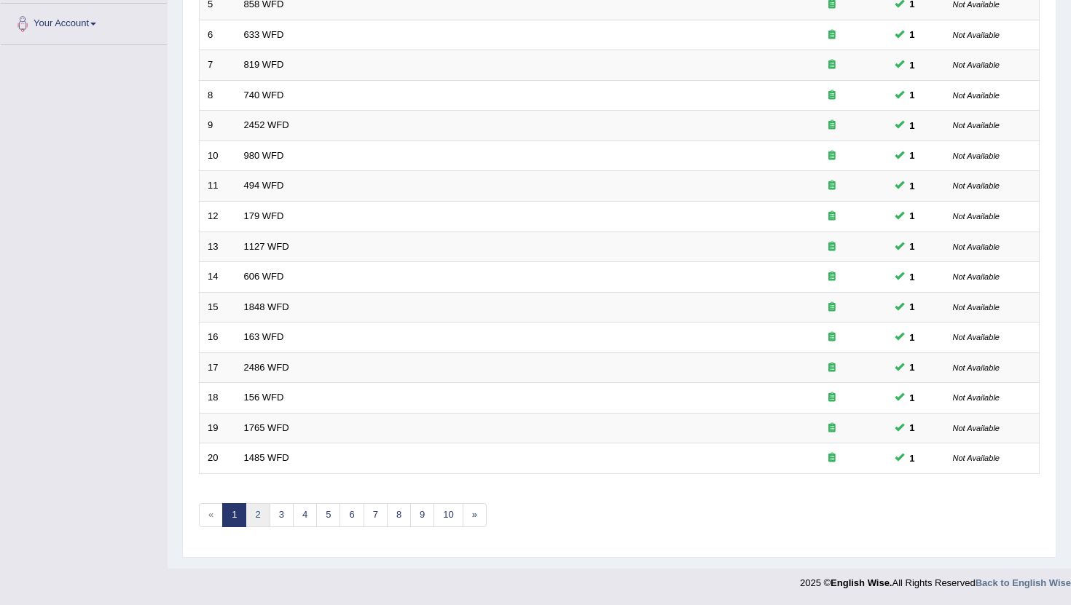
click at [254, 509] on link "2" at bounding box center [258, 515] width 24 height 24
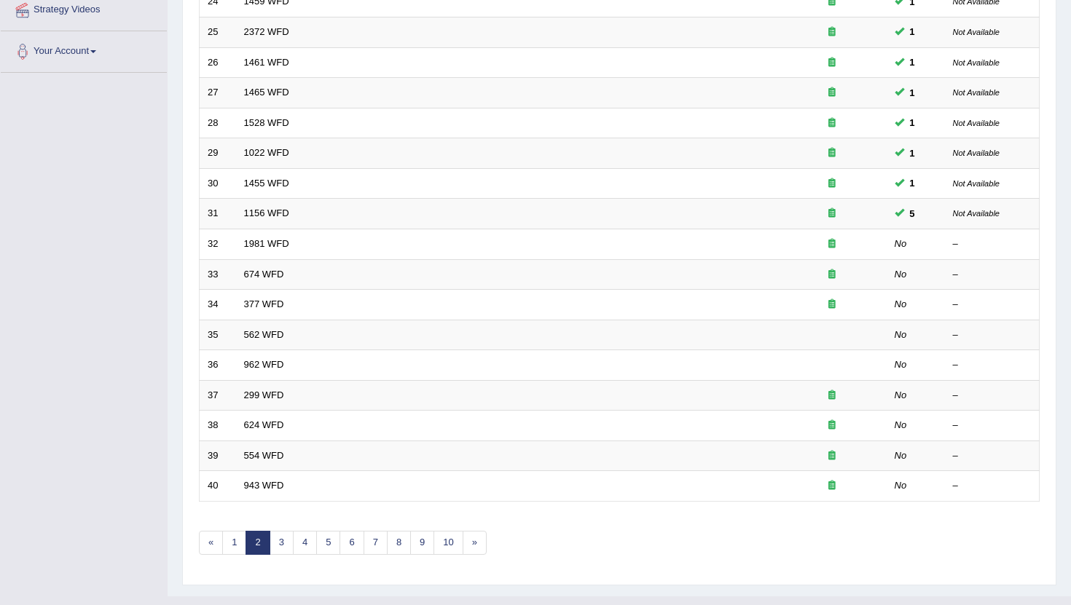
scroll to position [329, 0]
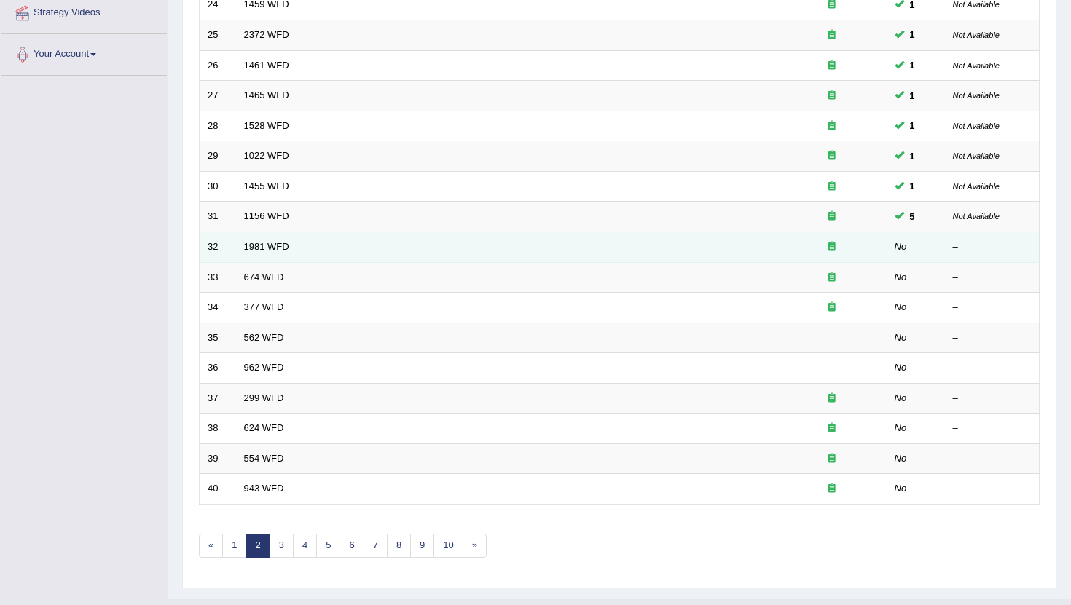
click at [269, 253] on td "1981 WFD" at bounding box center [506, 247] width 541 height 31
click at [269, 249] on link "1981 WFD" at bounding box center [266, 246] width 45 height 11
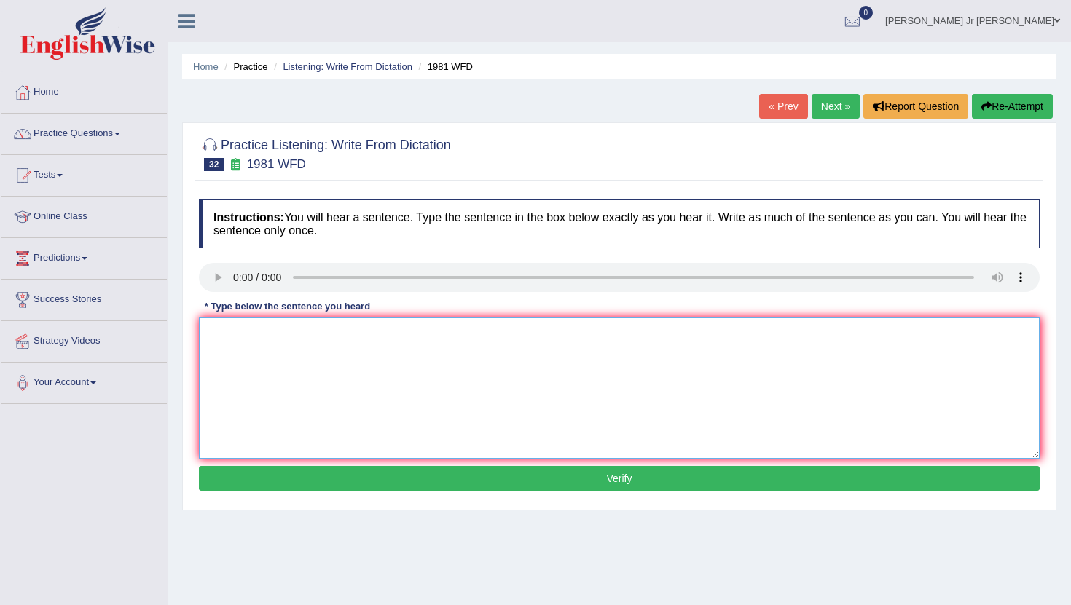
click at [266, 350] on textarea at bounding box center [619, 388] width 841 height 141
type textarea "All of your argruments must be supported of relevant theories."
click at [332, 464] on div "Instructions: You will hear a sentence. Type the sentence in the box below exac…" at bounding box center [619, 347] width 848 height 310
click at [340, 469] on button "Verify" at bounding box center [619, 478] width 841 height 25
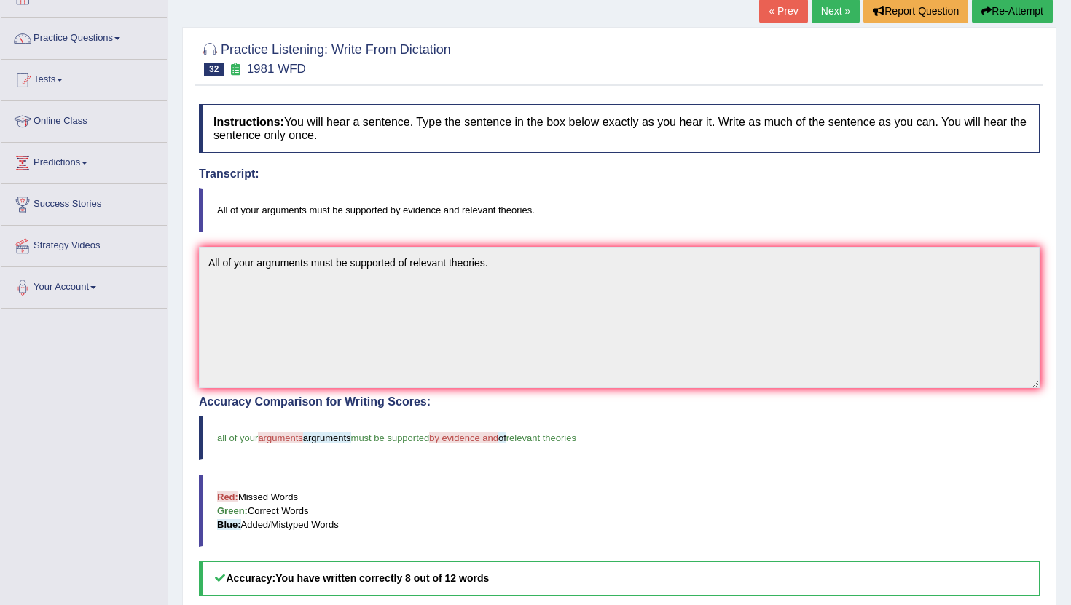
scroll to position [83, 0]
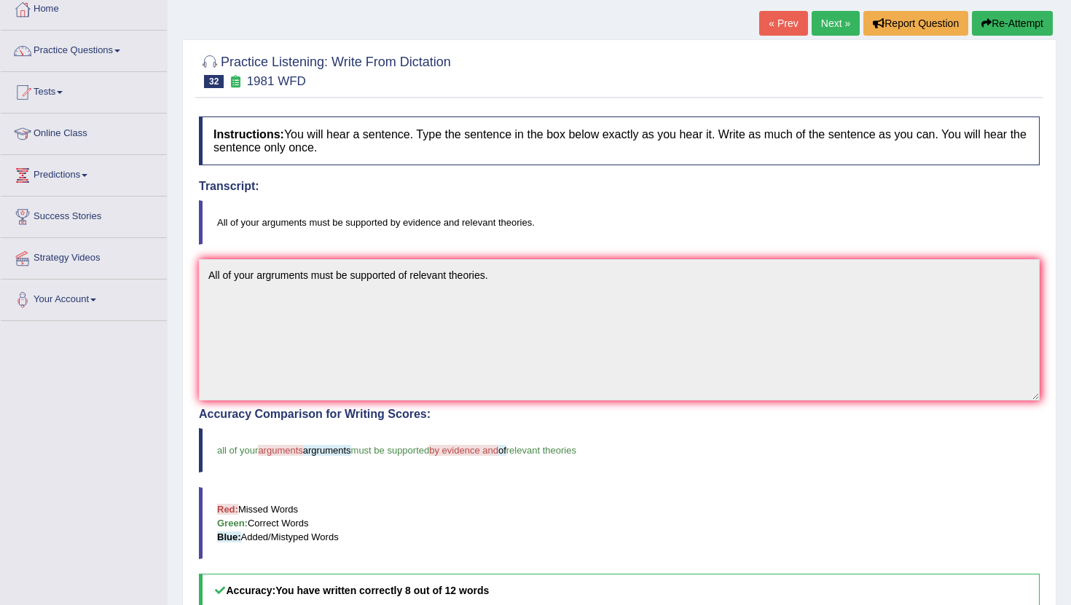
click at [826, 24] on link "Next »" at bounding box center [836, 23] width 48 height 25
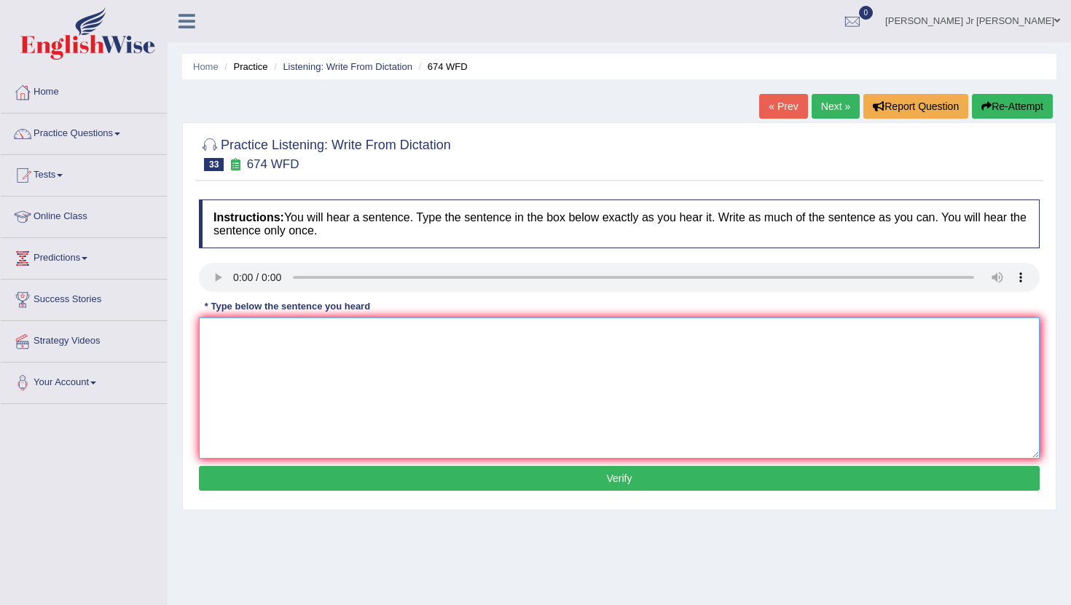
click at [248, 339] on textarea at bounding box center [619, 388] width 841 height 141
click at [330, 348] on textarea "Unemployment rates" at bounding box center [619, 388] width 841 height 141
click at [358, 340] on textarea "Unemployment rates has fallen" at bounding box center [619, 388] width 841 height 141
click at [442, 350] on textarea "Unemployment rates has fallen to its lowest level" at bounding box center [619, 388] width 841 height 141
type textarea "Unemployment rates has fallen to its lowest level in years."
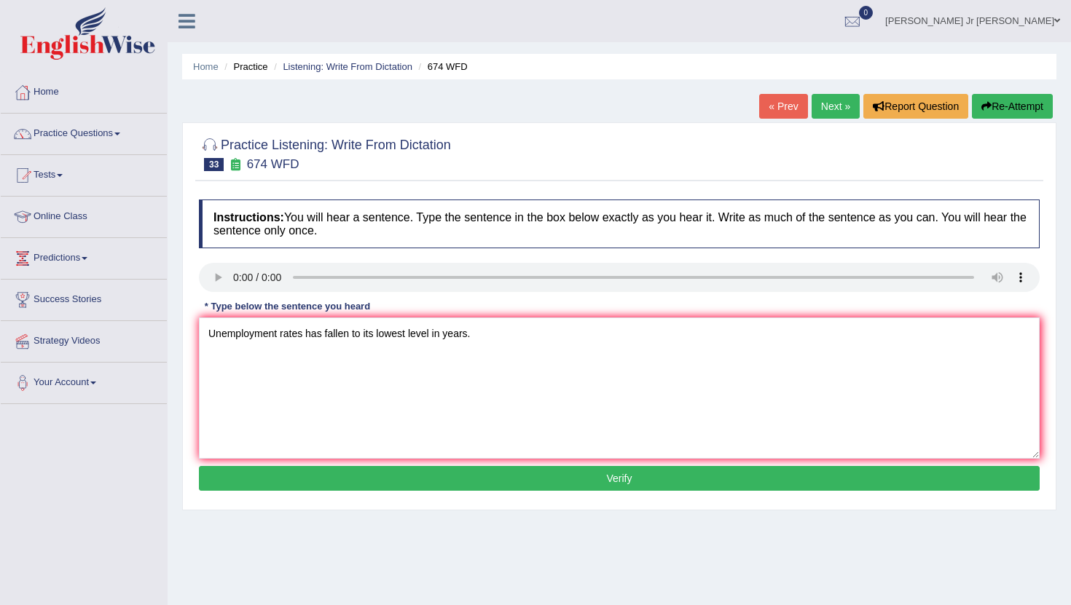
click at [489, 483] on button "Verify" at bounding box center [619, 478] width 841 height 25
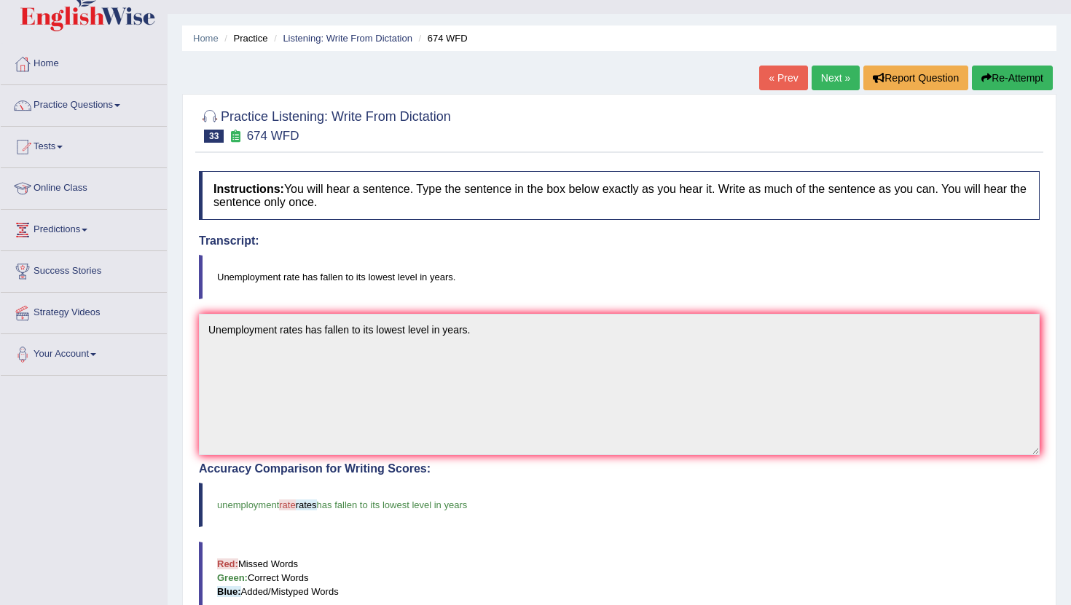
scroll to position [26, 0]
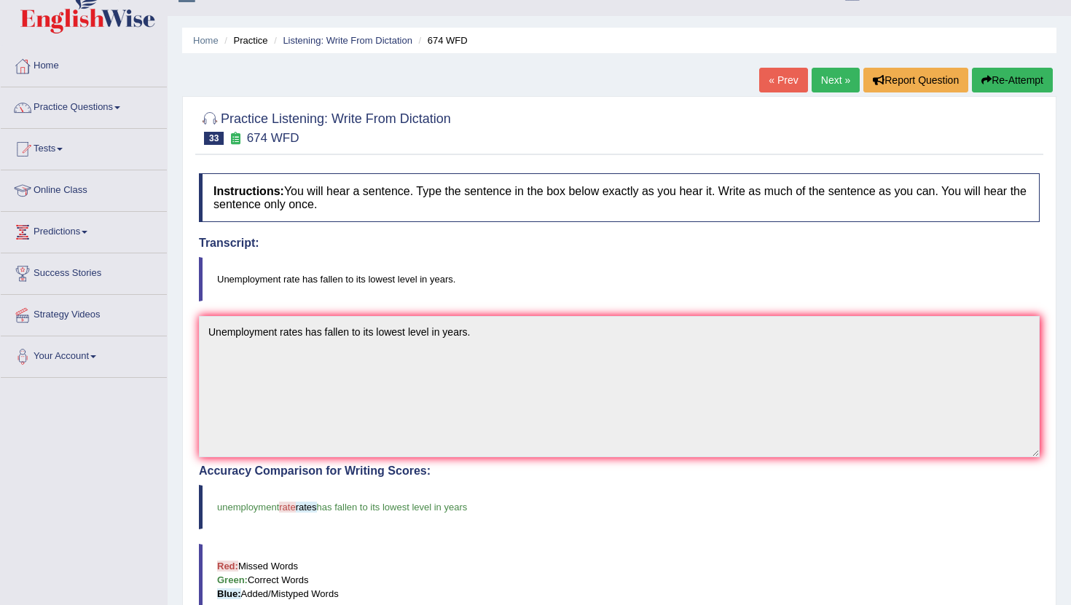
click at [826, 90] on link "Next »" at bounding box center [836, 80] width 48 height 25
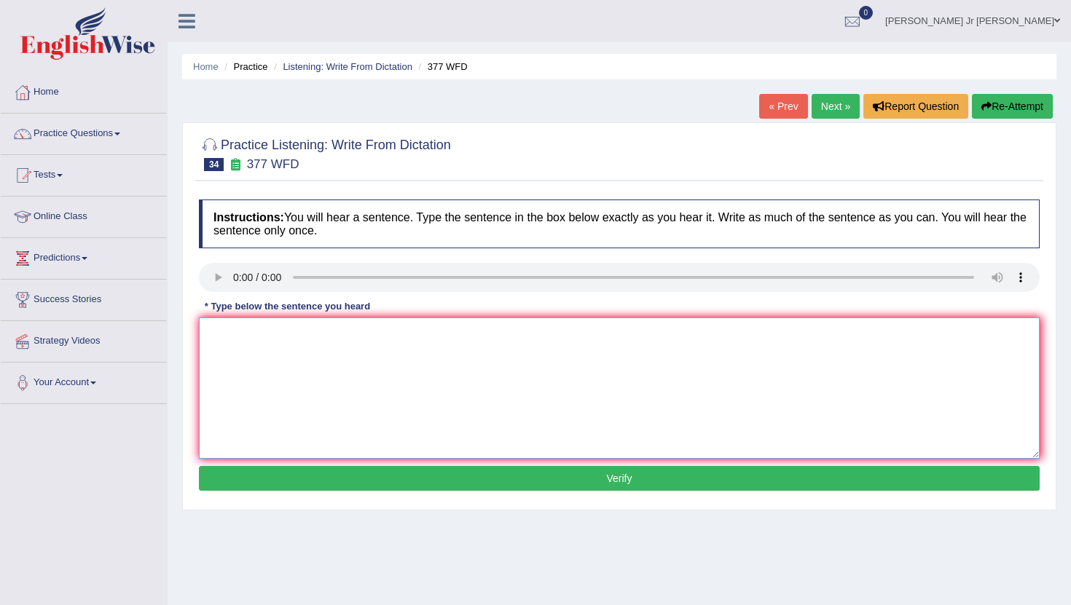
click at [221, 331] on textarea at bounding box center [619, 388] width 841 height 141
click at [313, 337] on textarea "The department has" at bounding box center [619, 388] width 841 height 141
click at [417, 337] on textarea "The department has higher proportion of high graduate of students." at bounding box center [619, 388] width 841 height 141
click at [474, 334] on textarea "The department has higher proportion of post graduate of students." at bounding box center [619, 388] width 841 height 141
type textarea "The department has higher proportion of post graduate students."
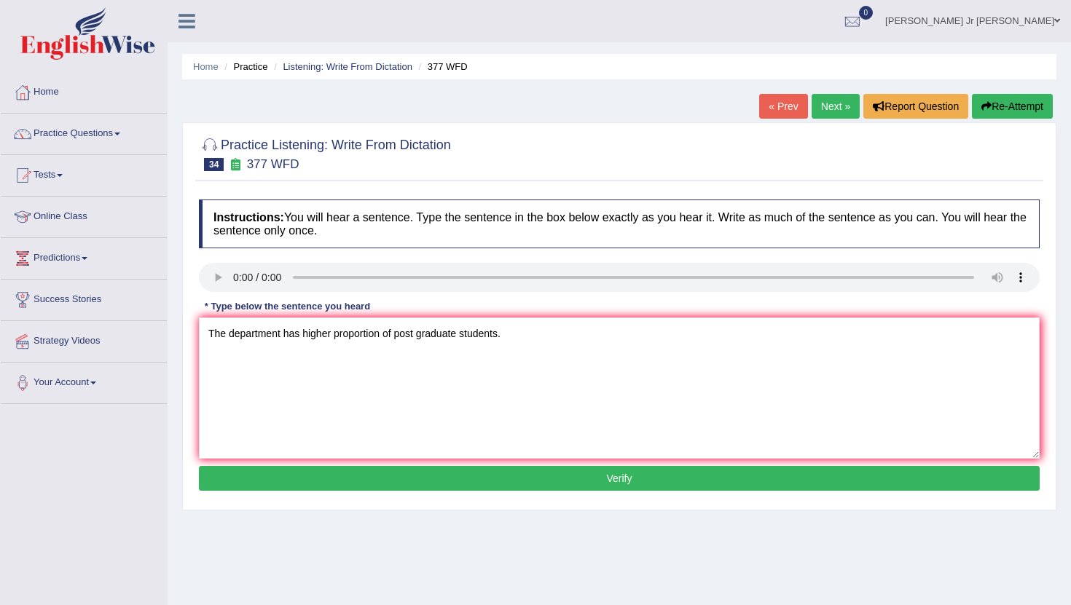
click at [519, 476] on button "Verify" at bounding box center [619, 478] width 841 height 25
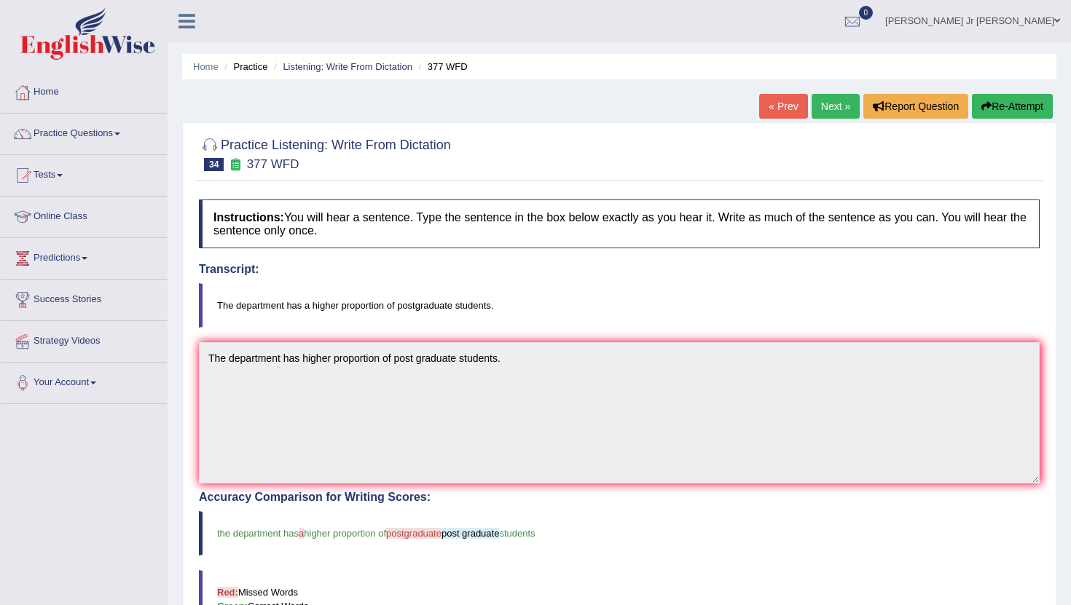
click at [824, 115] on link "Next »" at bounding box center [836, 106] width 48 height 25
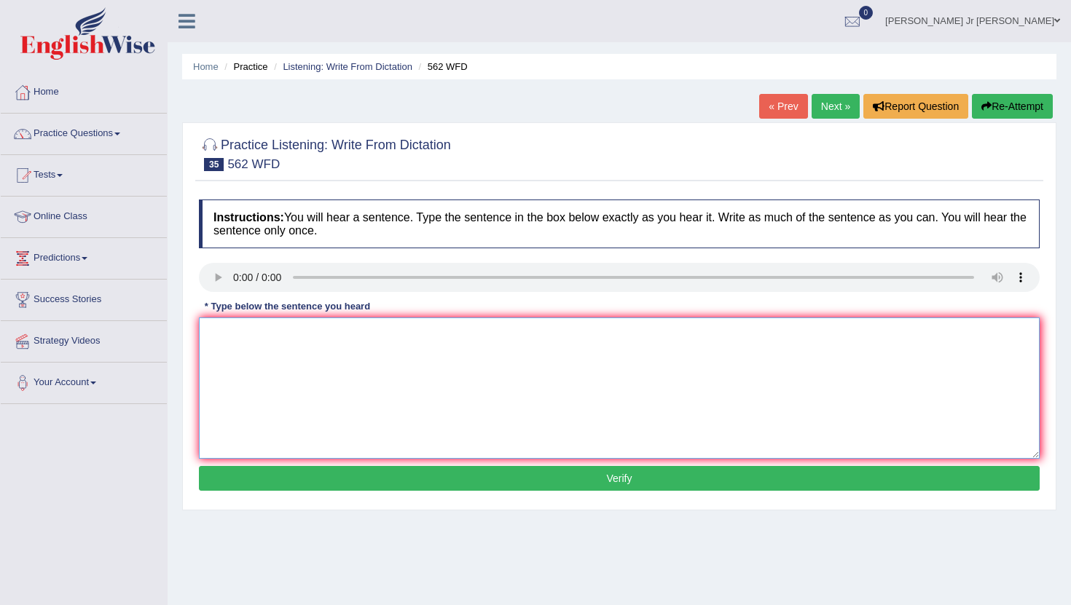
click at [259, 350] on textarea at bounding box center [619, 388] width 841 height 141
type textarea "The gap between rich and poor does not decrease."
click at [386, 477] on button "Verify" at bounding box center [619, 478] width 841 height 25
